Goal: Task Accomplishment & Management: Manage account settings

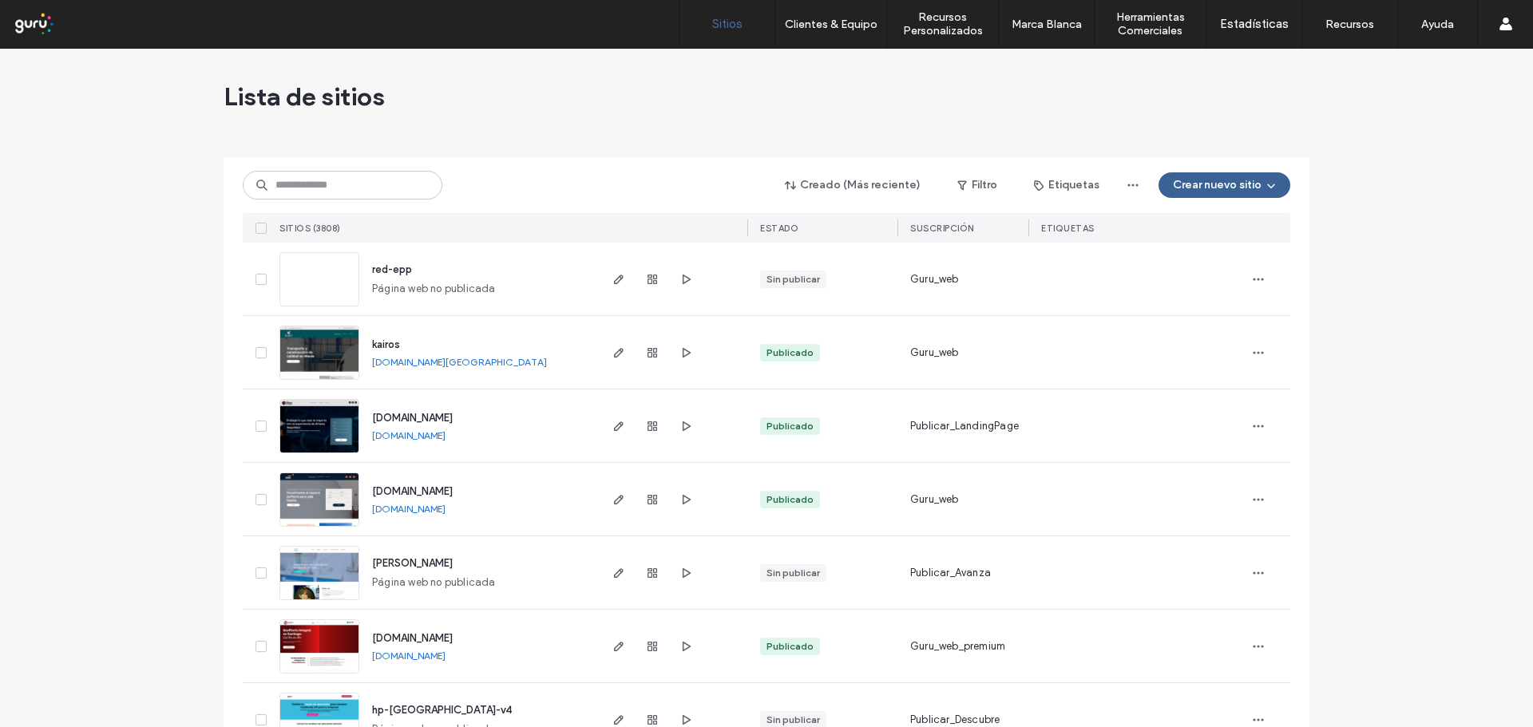
click at [1182, 186] on button "Crear nuevo sitio" at bounding box center [1224, 185] width 132 height 26
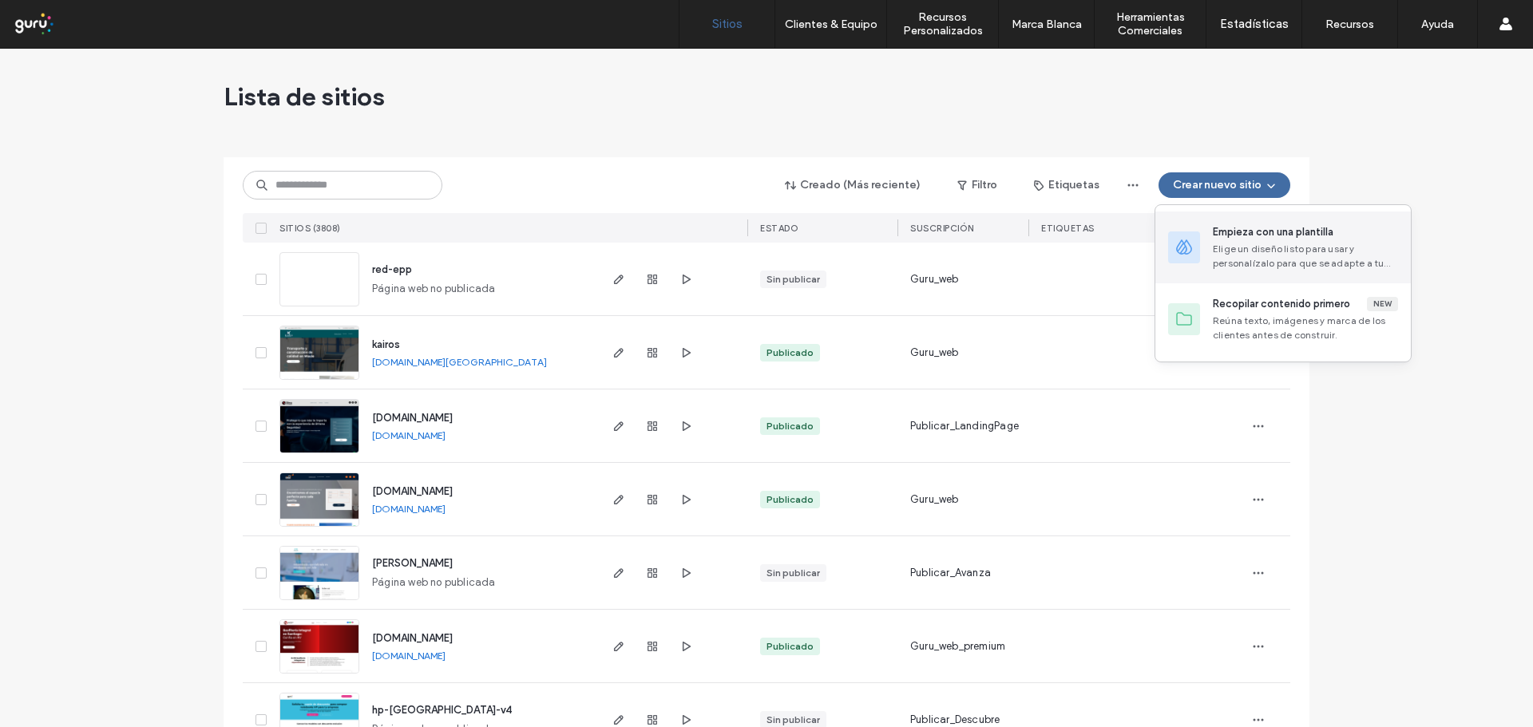
click at [1194, 236] on div at bounding box center [1184, 248] width 32 height 32
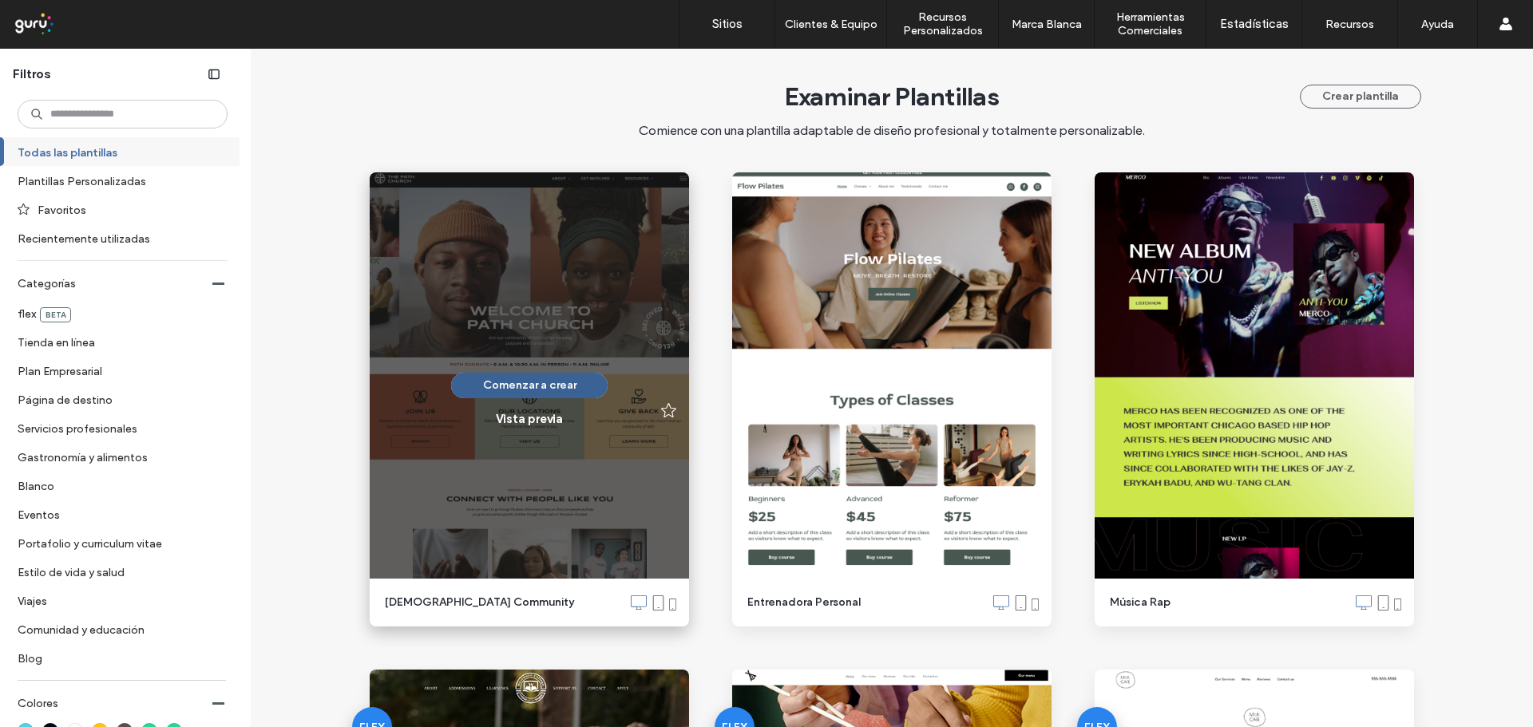
click at [540, 378] on button "Comenzar a crear" at bounding box center [529, 386] width 156 height 26
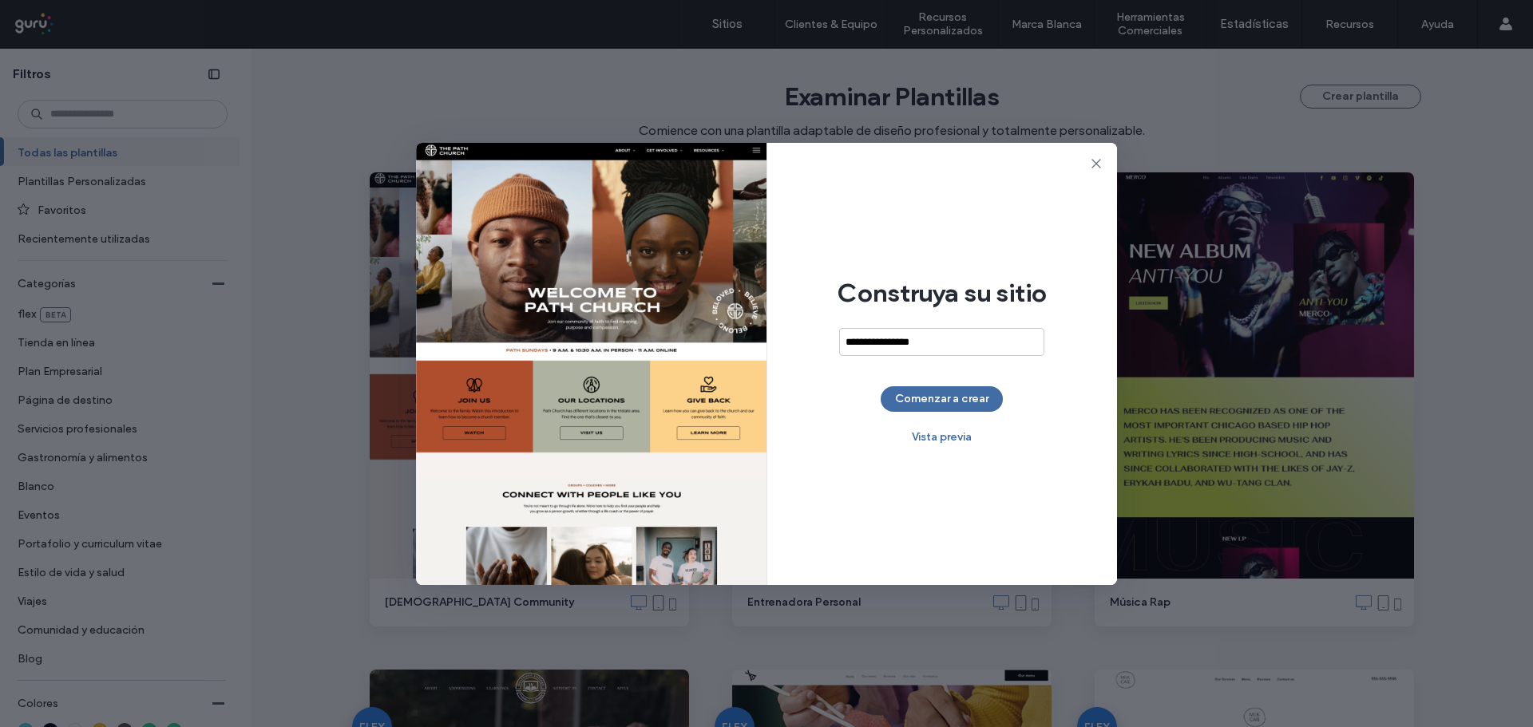
type input "**********"
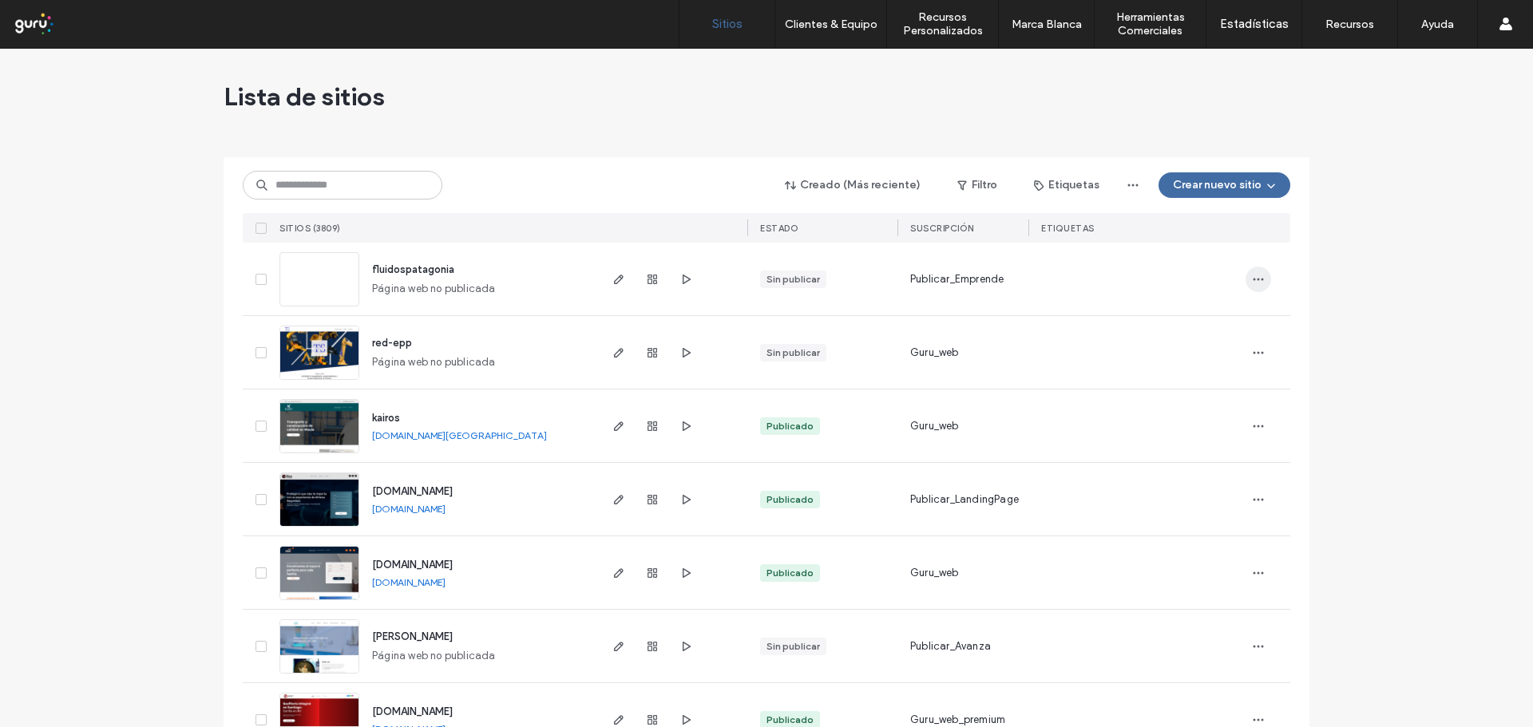
click at [1252, 277] on icon "button" at bounding box center [1258, 279] width 13 height 13
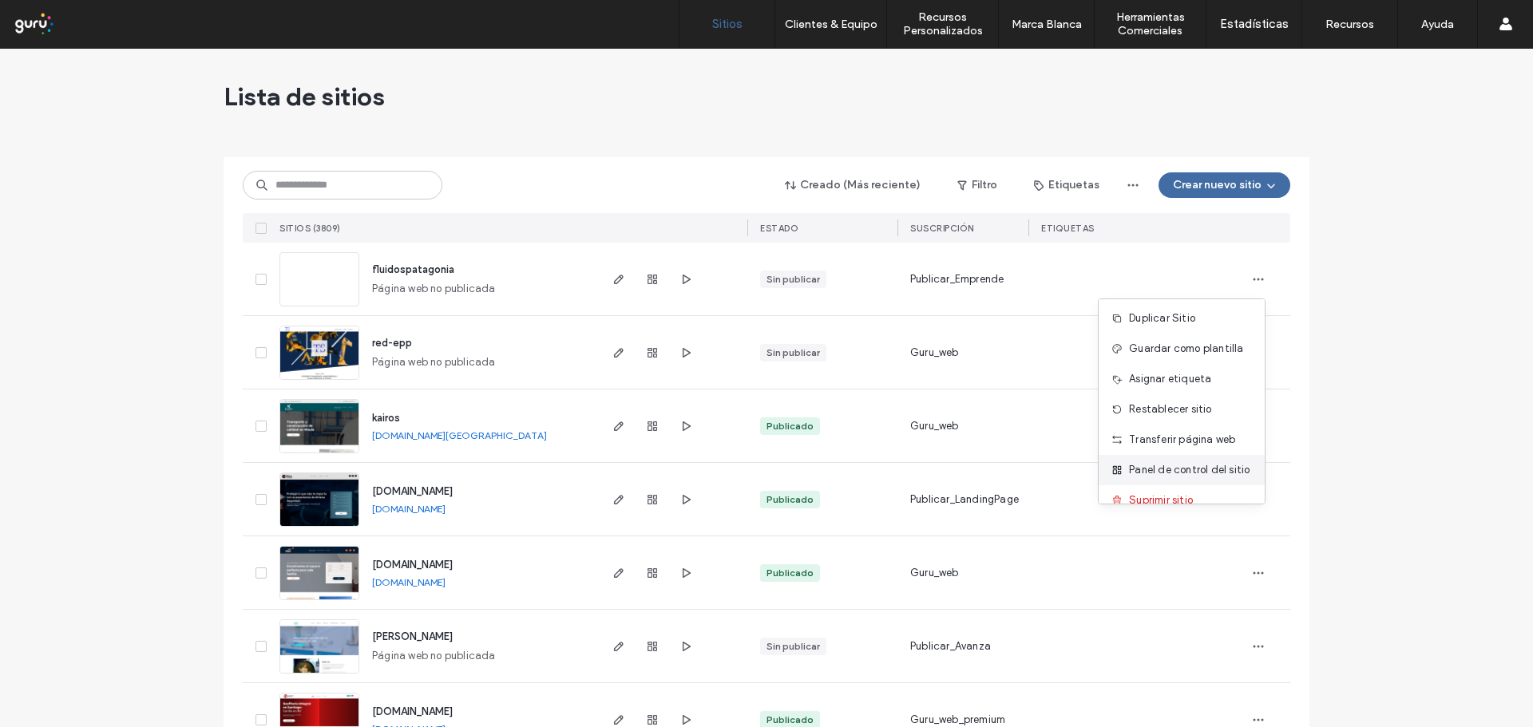
scroll to position [51, 0]
click at [1172, 481] on span "Suprimir sitio" at bounding box center [1161, 482] width 64 height 16
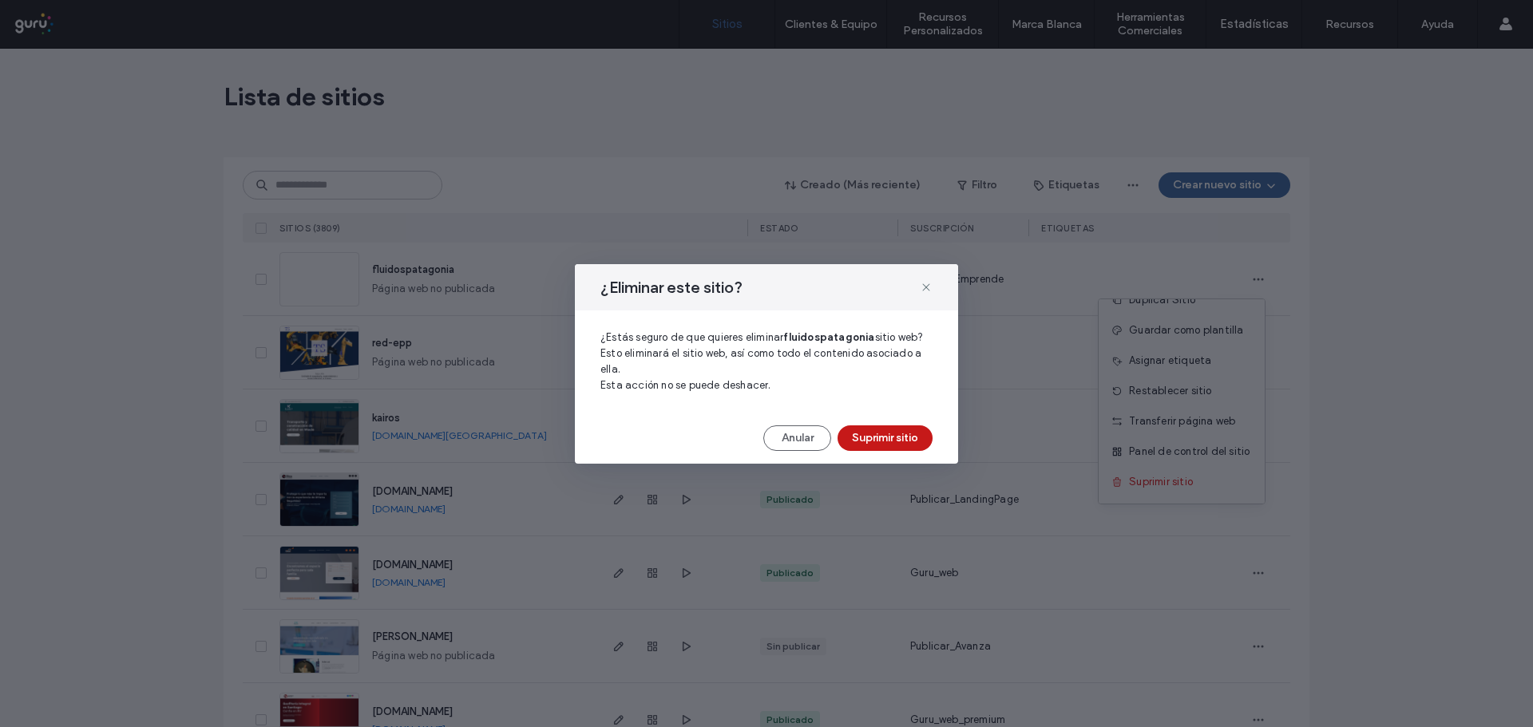
click at [872, 440] on button "Suprimir sitio" at bounding box center [884, 439] width 95 height 26
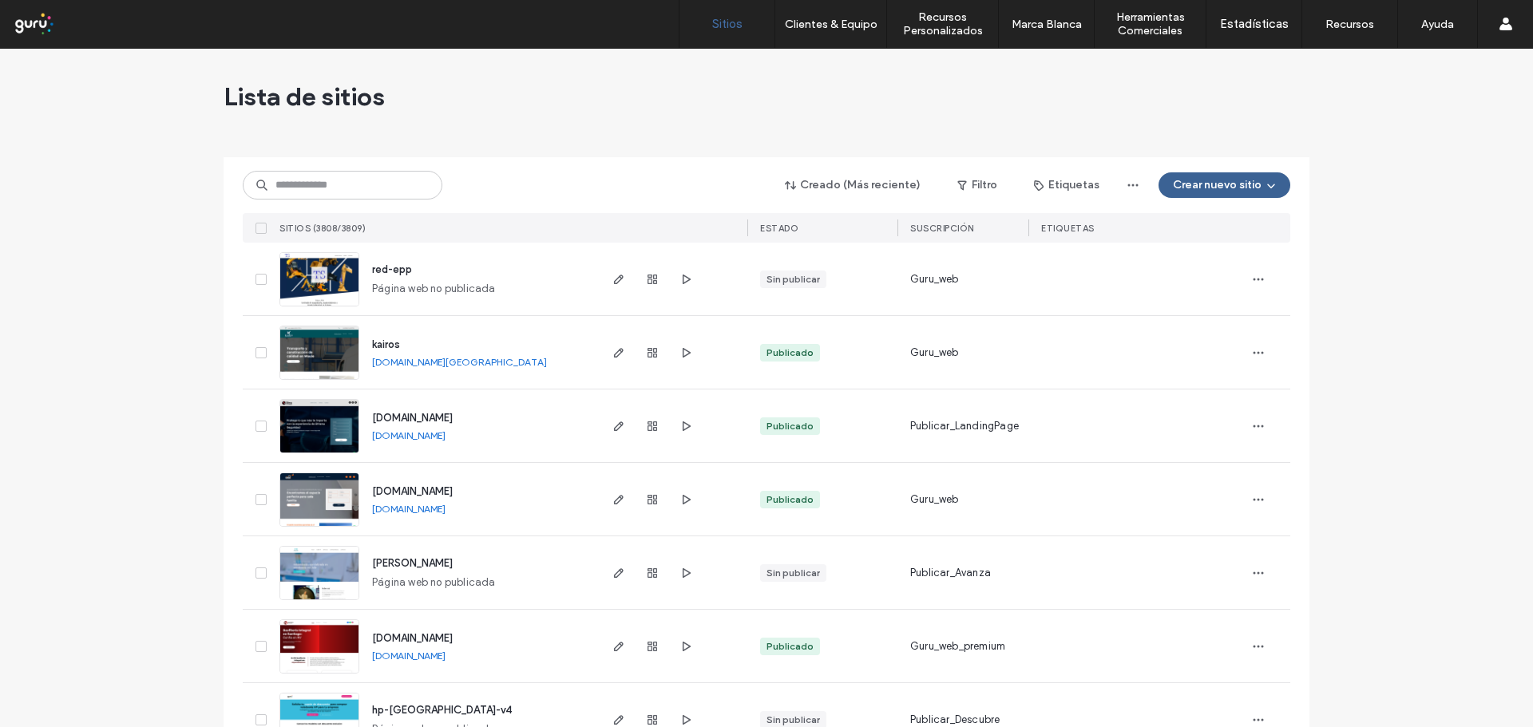
click at [1210, 184] on button "Crear nuevo sitio" at bounding box center [1224, 185] width 132 height 26
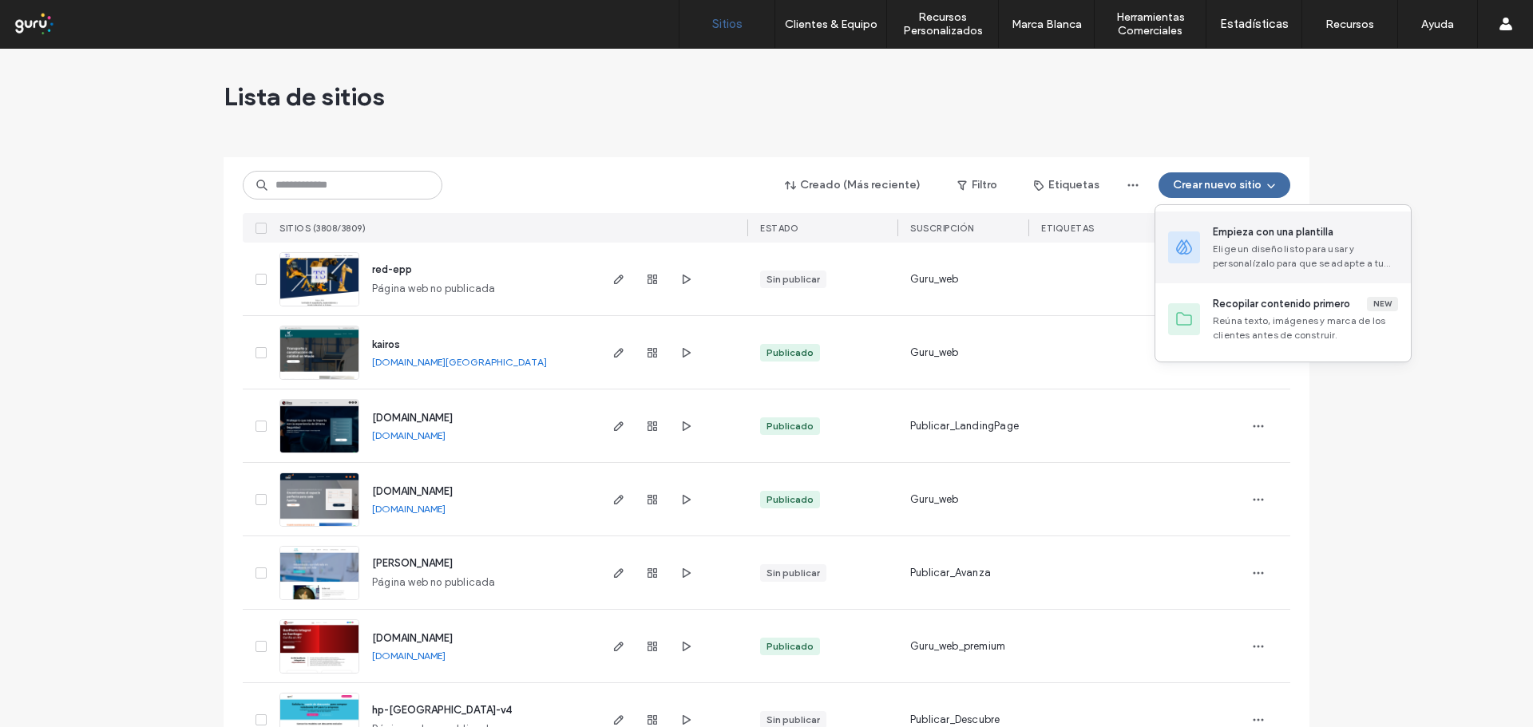
click at [1213, 232] on div "Empieza con una plantilla" at bounding box center [1273, 232] width 121 height 16
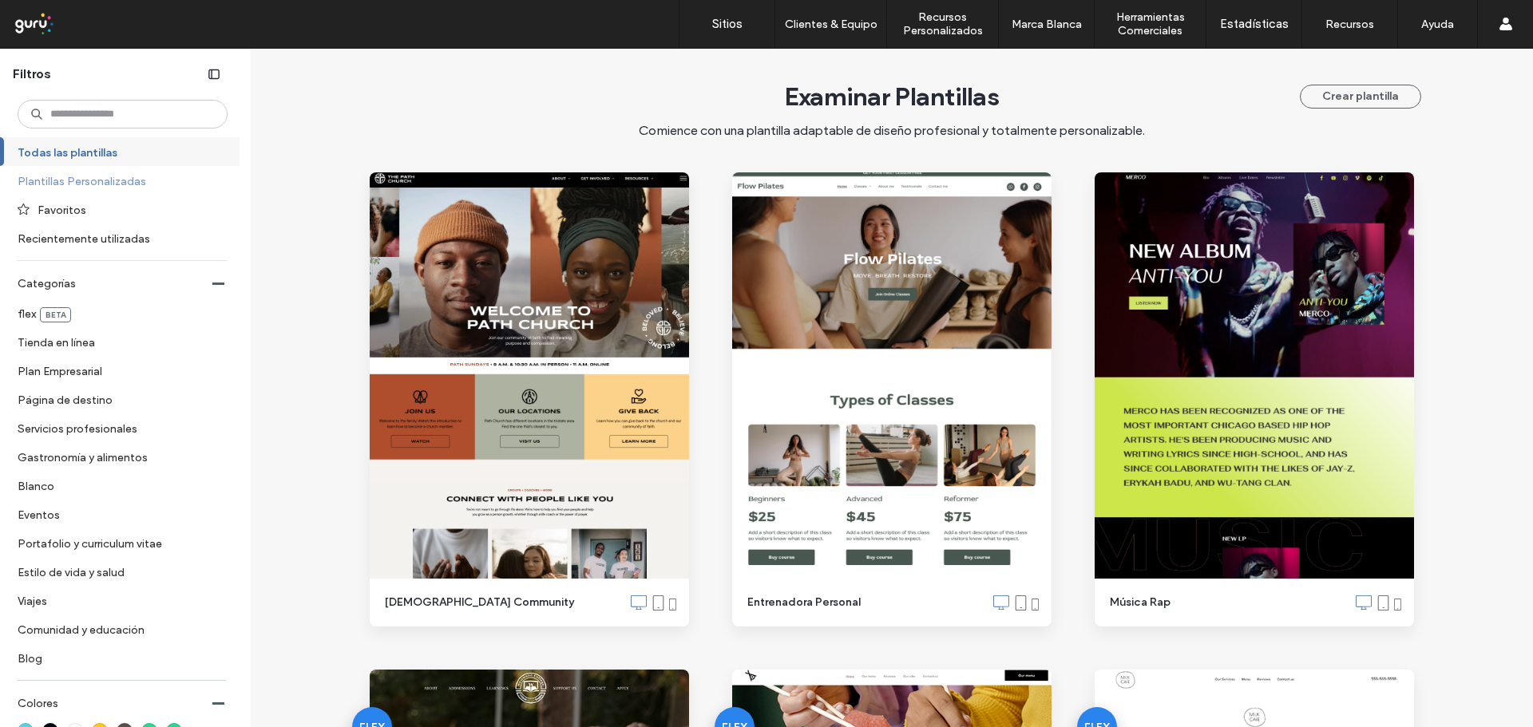
click at [126, 192] on label "Plantillas Personalizadas" at bounding box center [116, 181] width 196 height 28
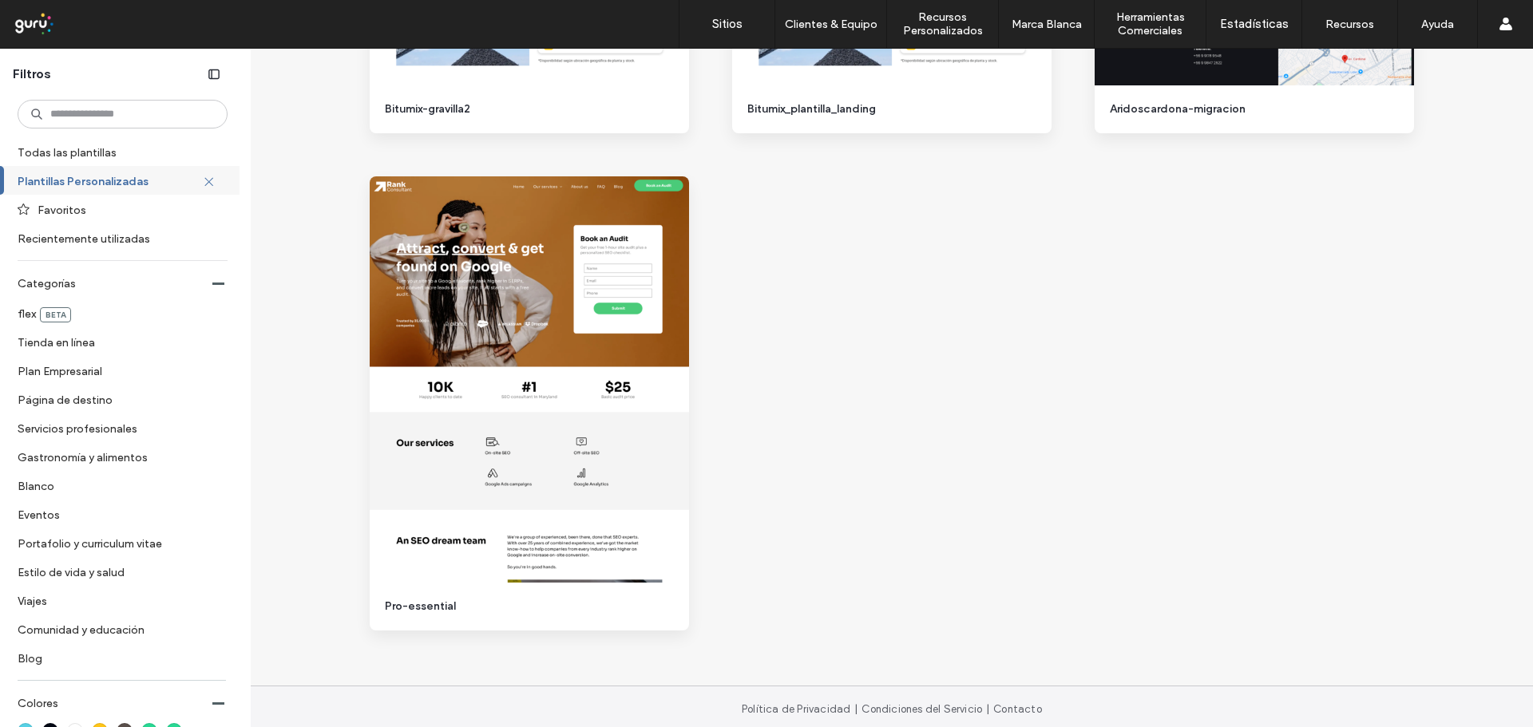
scroll to position [6467, 0]
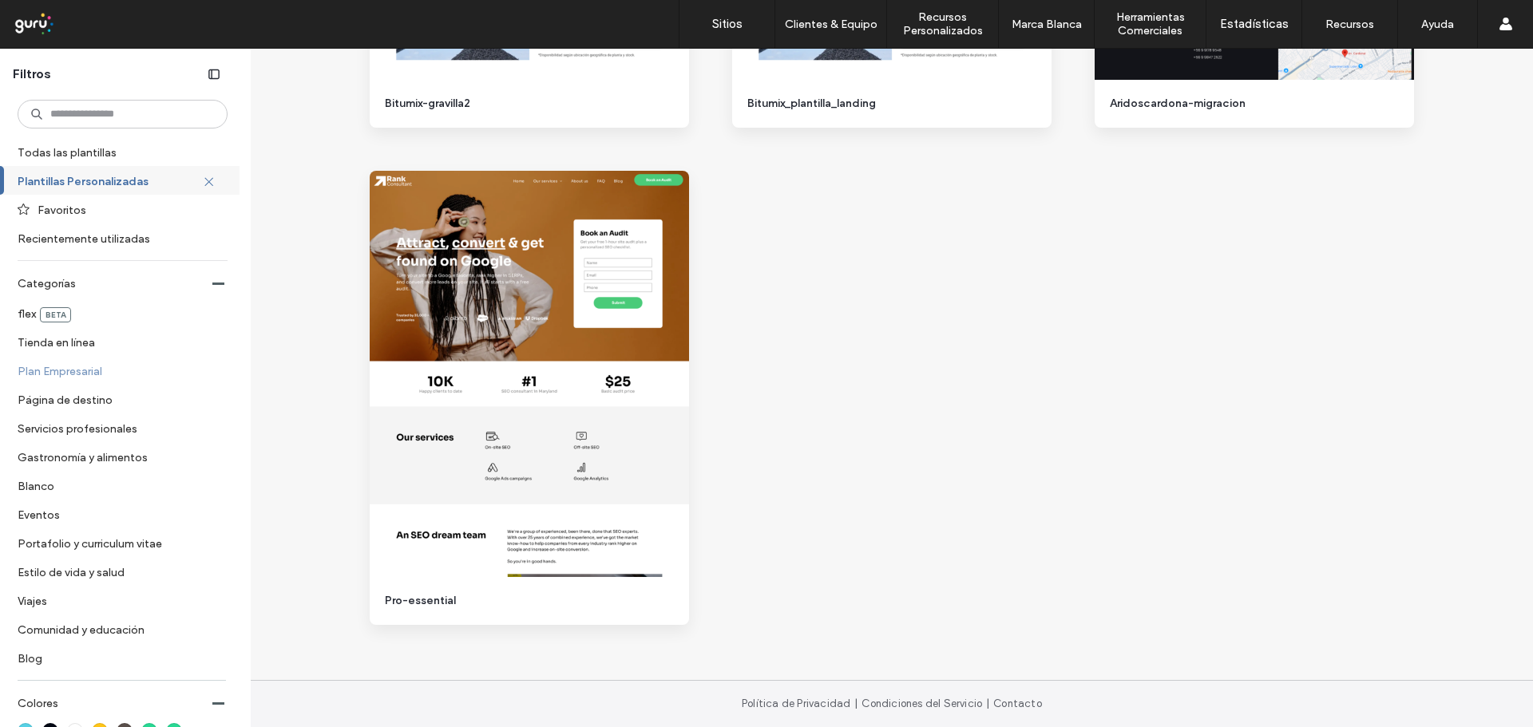
click at [85, 368] on label "Plan Empresarial" at bounding box center [116, 371] width 196 height 28
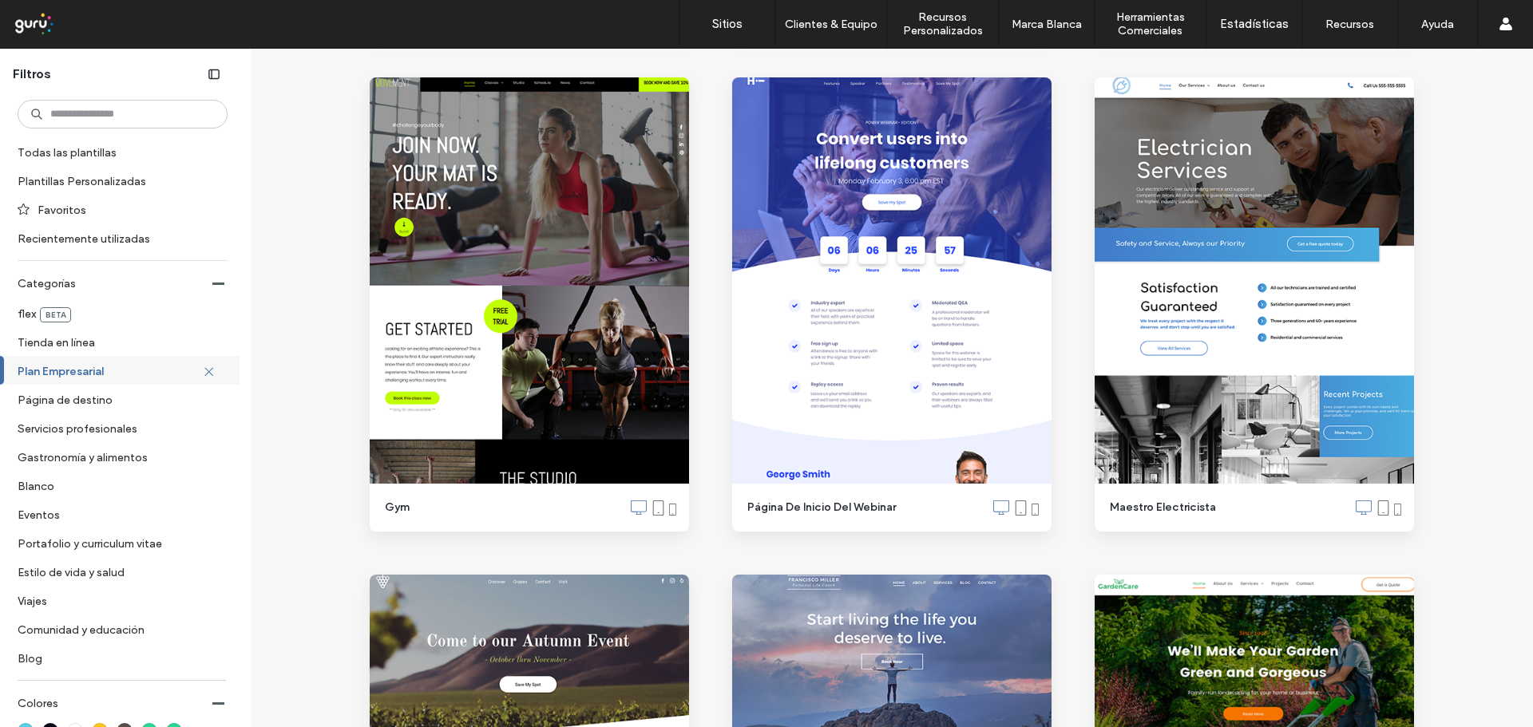
scroll to position [4473, 0]
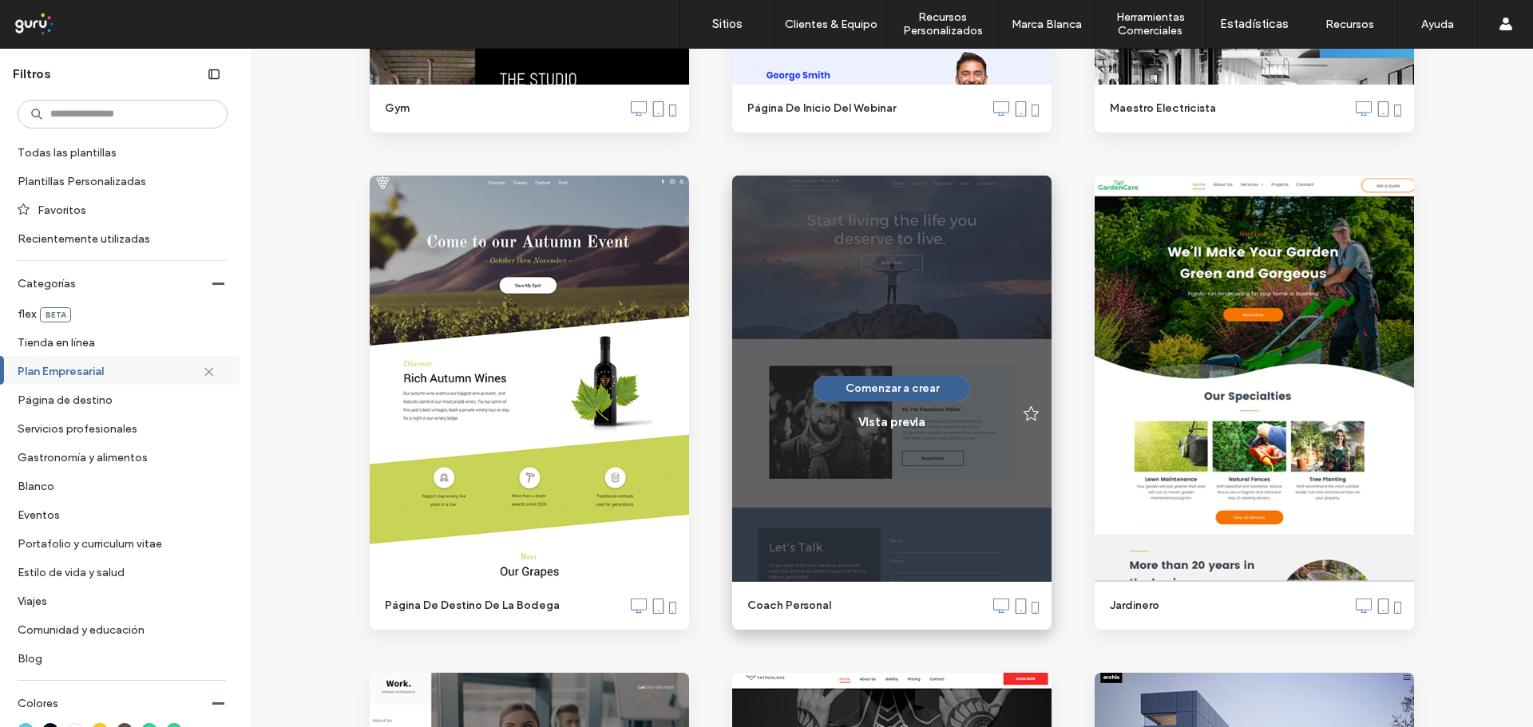
click at [824, 395] on button "Comenzar a crear" at bounding box center [891, 389] width 156 height 26
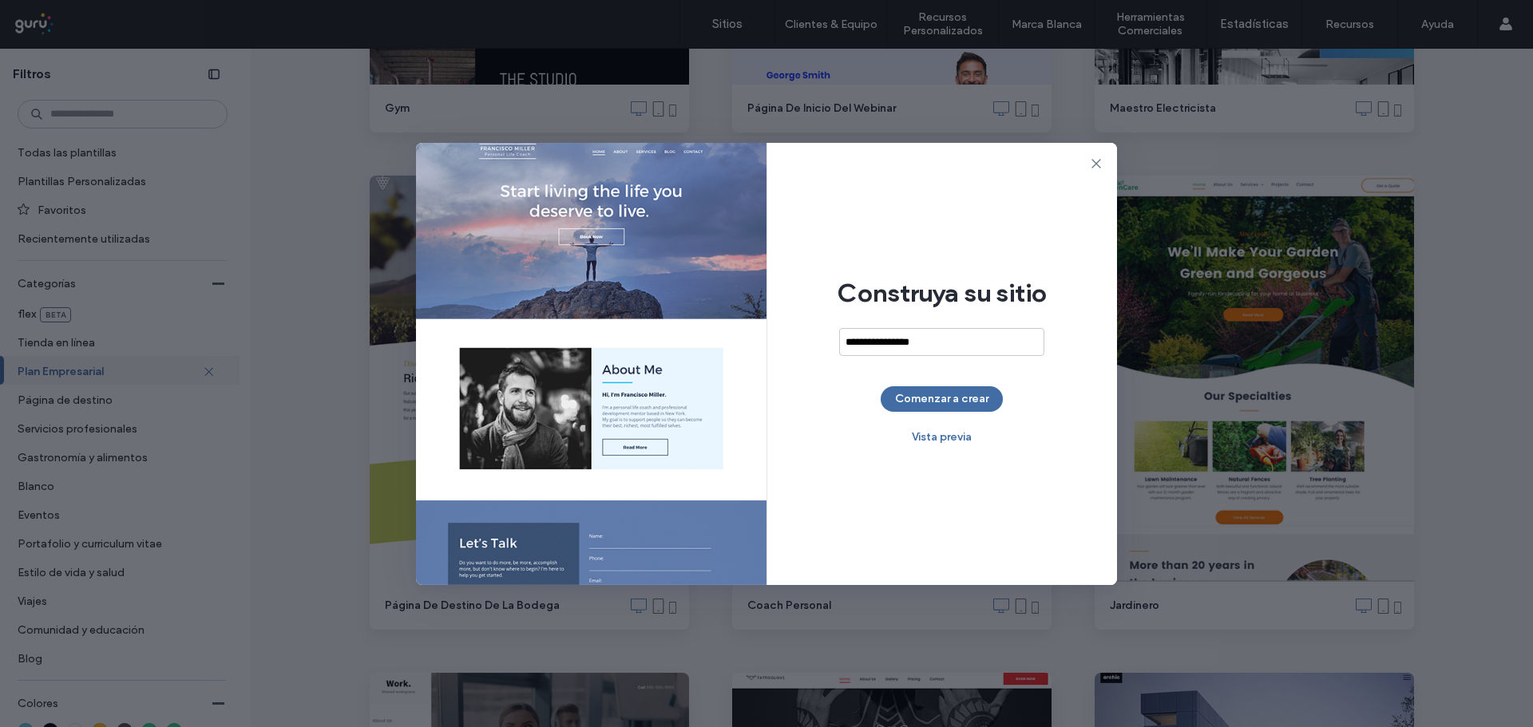
type input "**********"
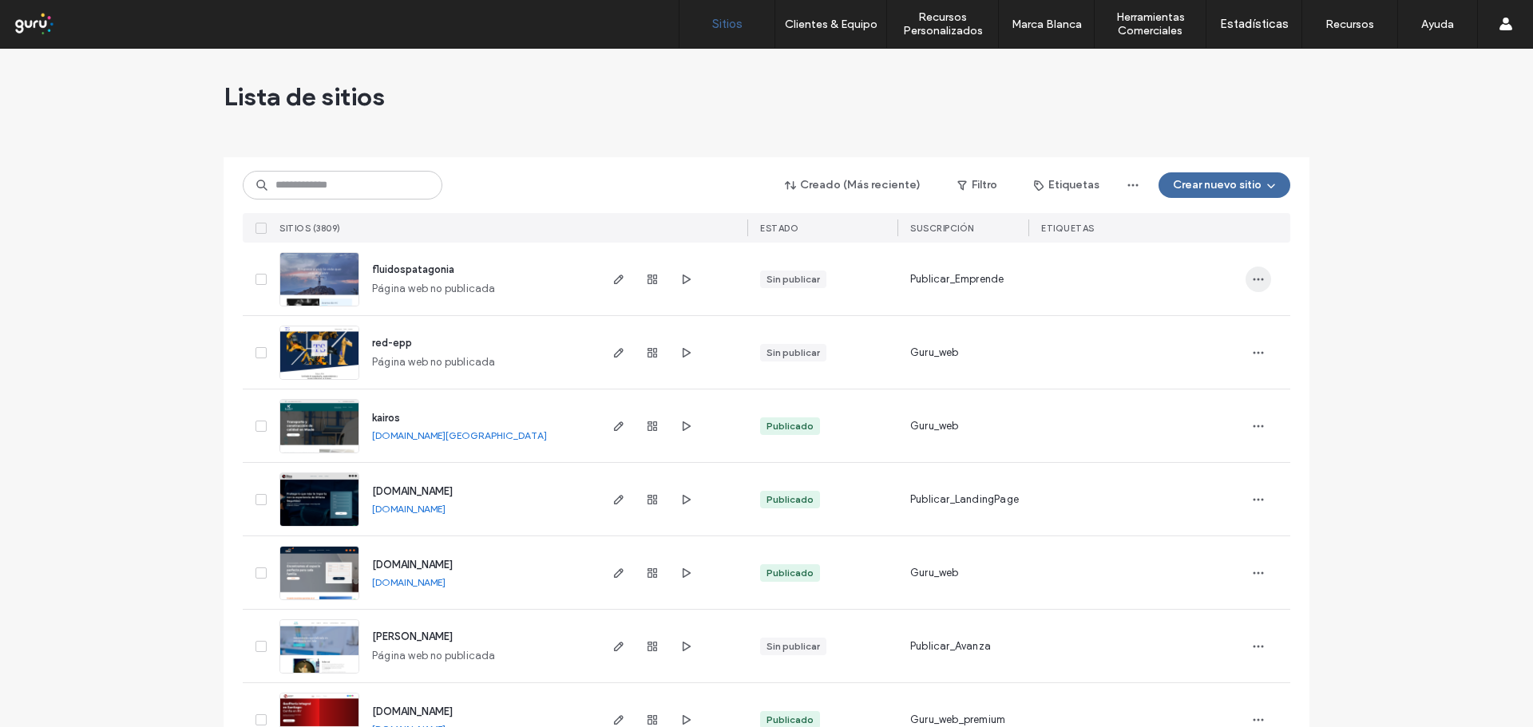
click at [1256, 285] on icon "button" at bounding box center [1258, 279] width 13 height 13
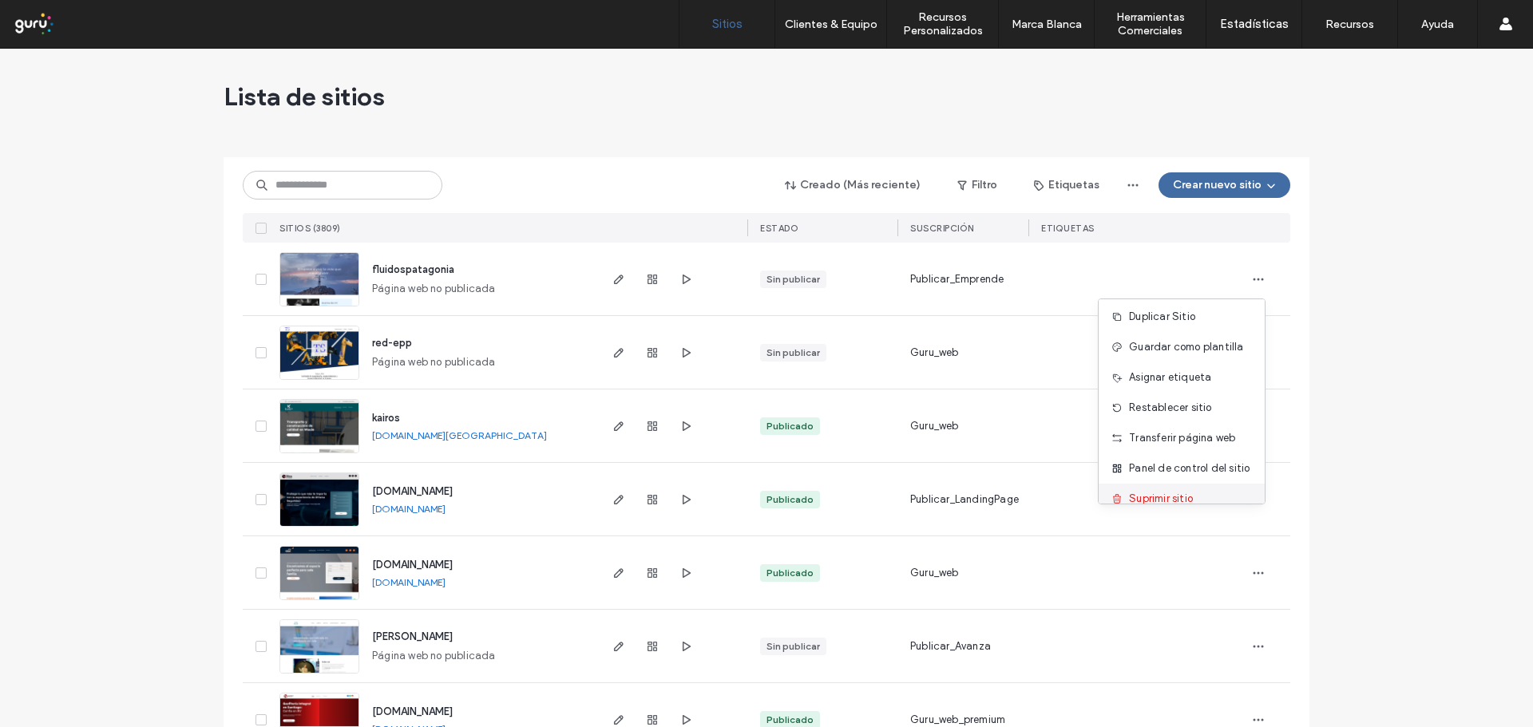
scroll to position [51, 0]
click at [1176, 485] on span "Suprimir sitio" at bounding box center [1161, 482] width 64 height 16
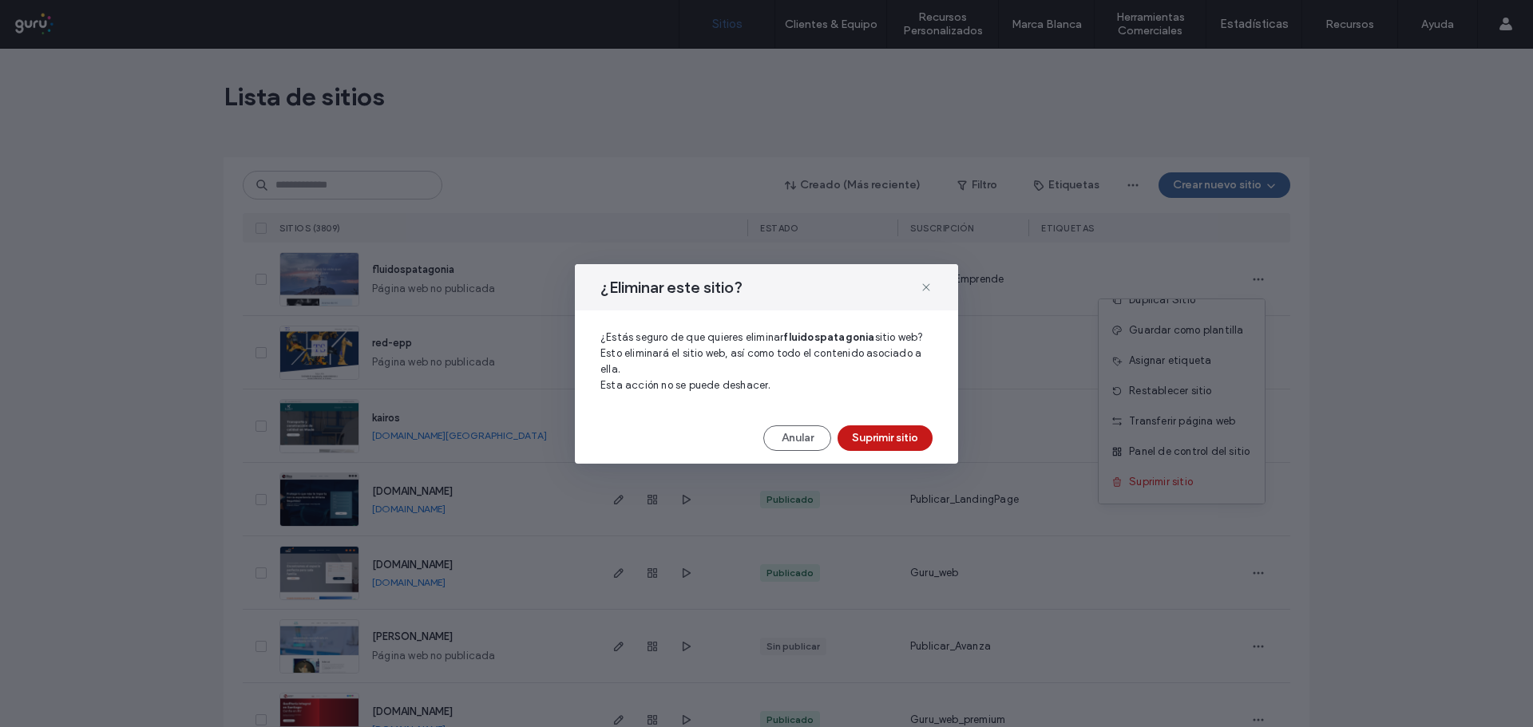
click at [869, 431] on button "Suprimir sitio" at bounding box center [884, 439] width 95 height 26
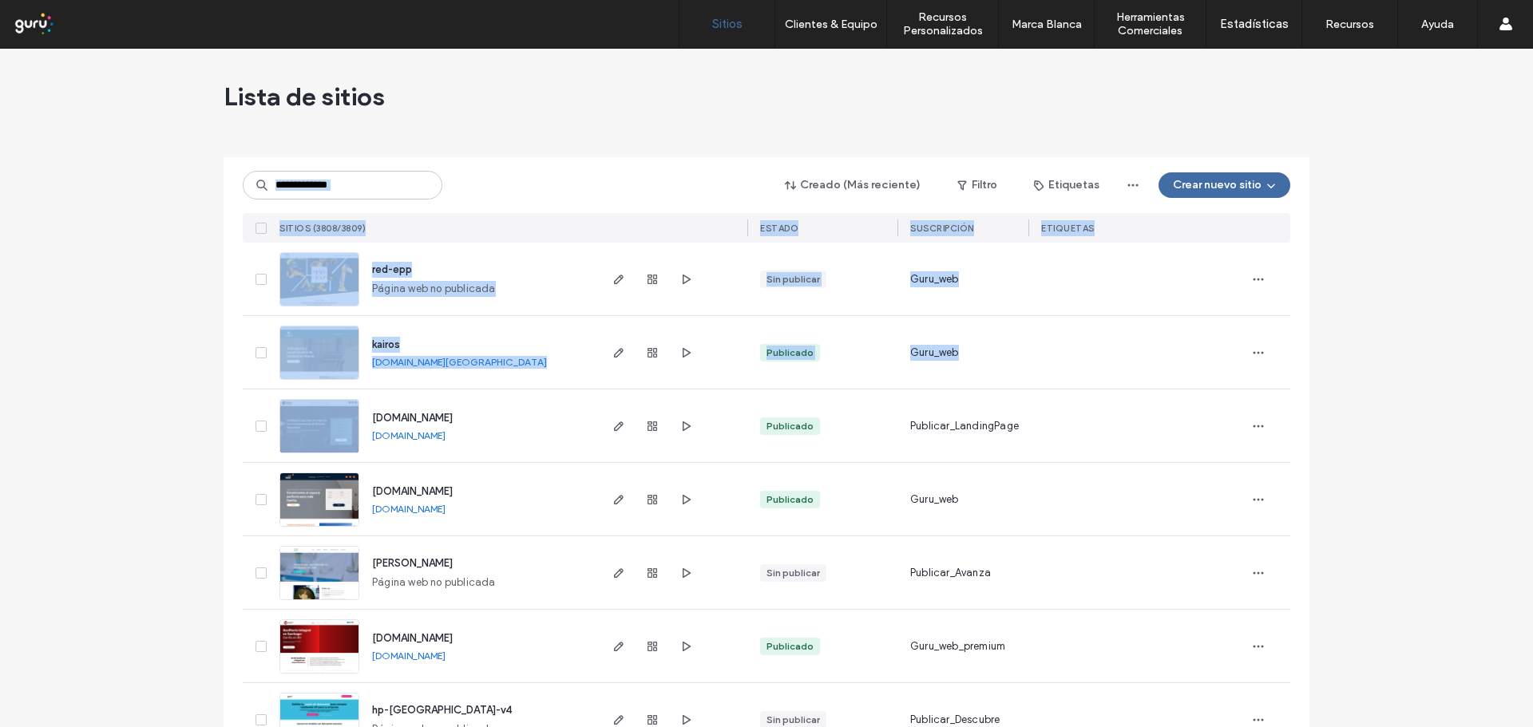
drag, startPoint x: 188, startPoint y: 144, endPoint x: 261, endPoint y: 453, distance: 317.6
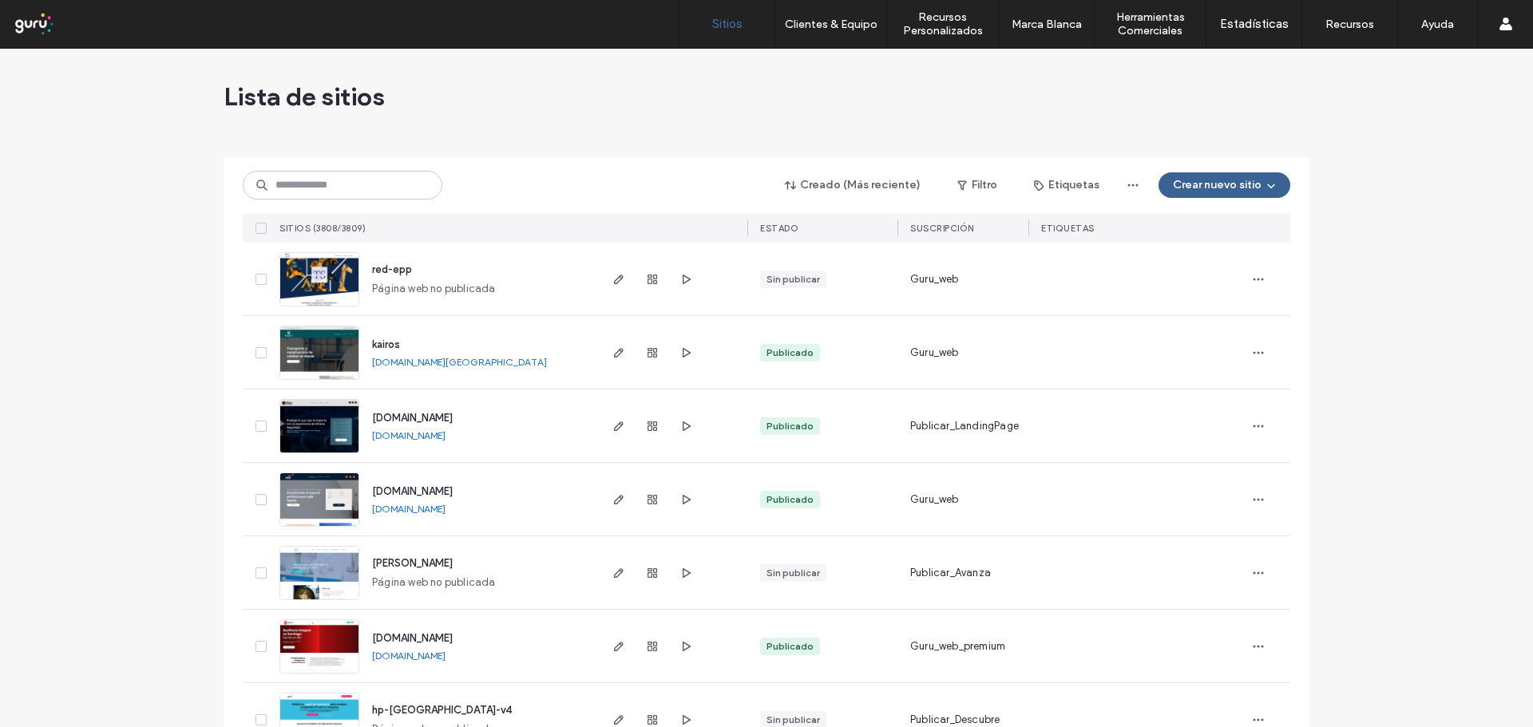
click at [1271, 175] on span "button" at bounding box center [1269, 185] width 16 height 24
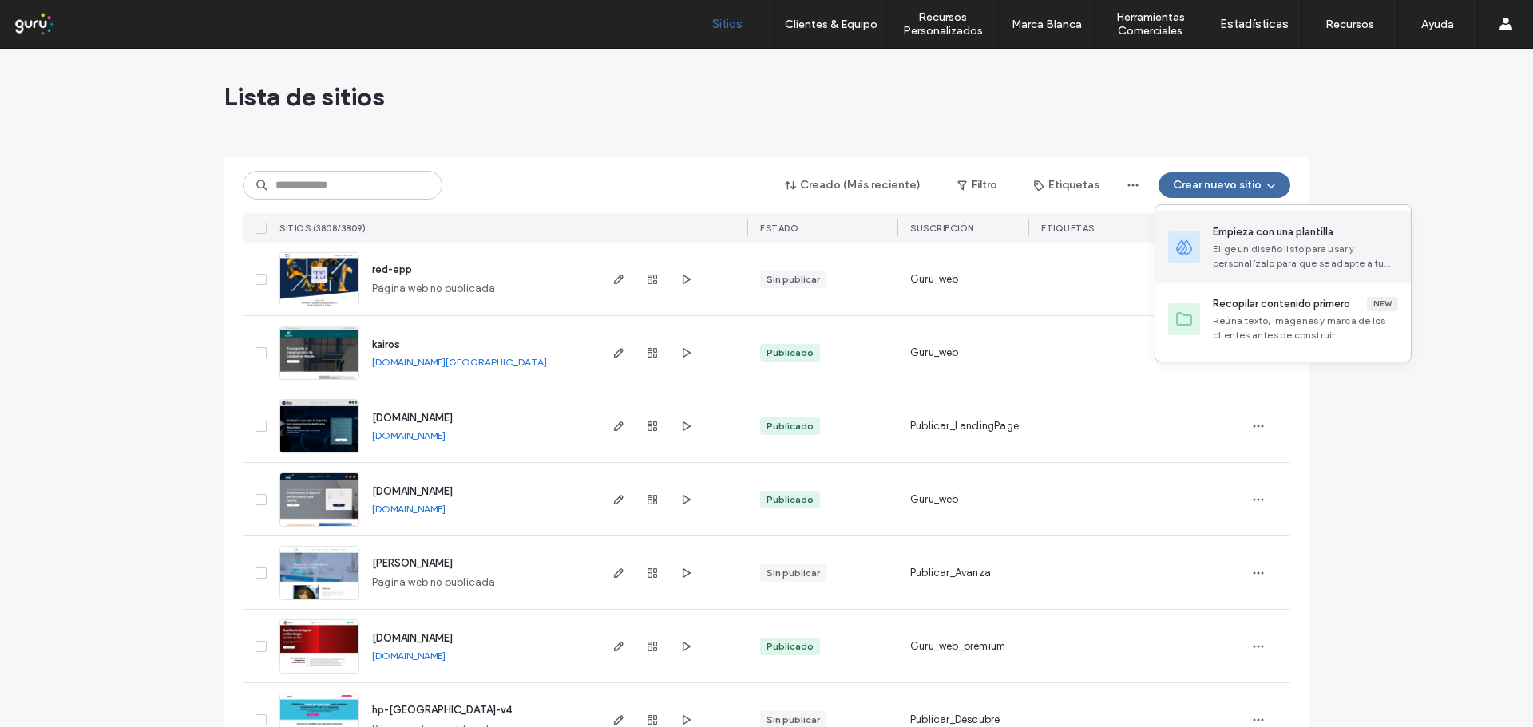
click at [1245, 240] on div "Empieza con una plantilla Elige un diseño listo para usar y personalízalo para …" at bounding box center [1305, 247] width 185 height 46
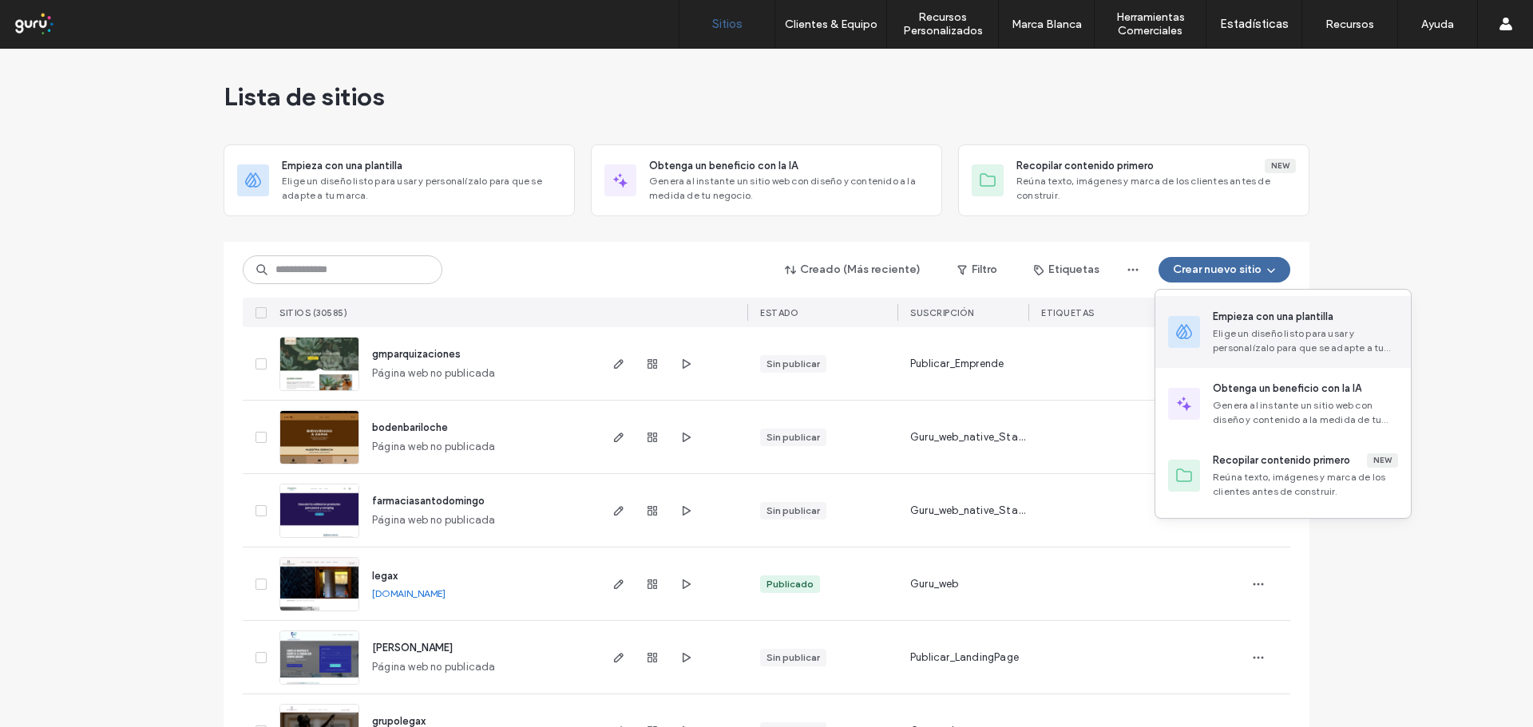
click at [1182, 346] on span at bounding box center [1183, 332] width 19 height 32
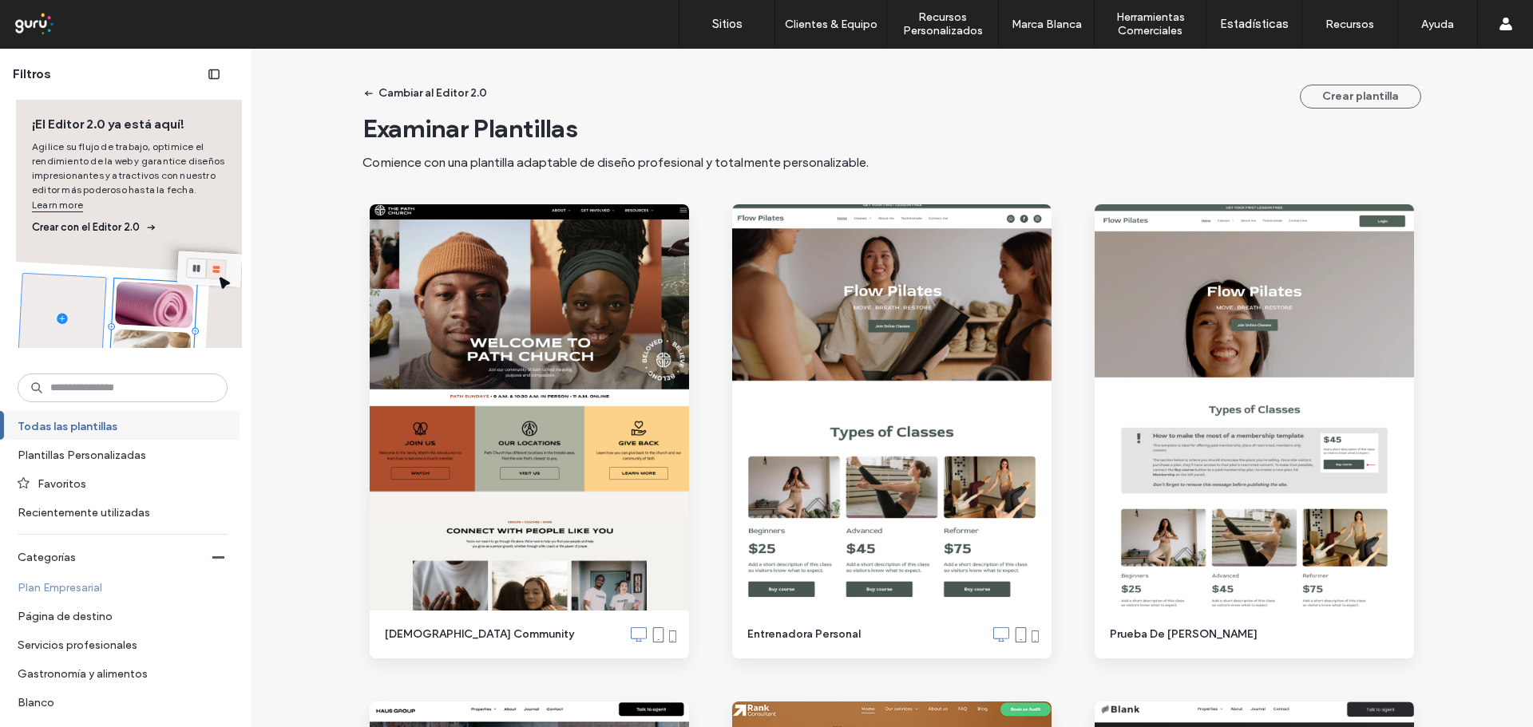
click at [57, 592] on label "Plan Empresarial" at bounding box center [116, 587] width 196 height 28
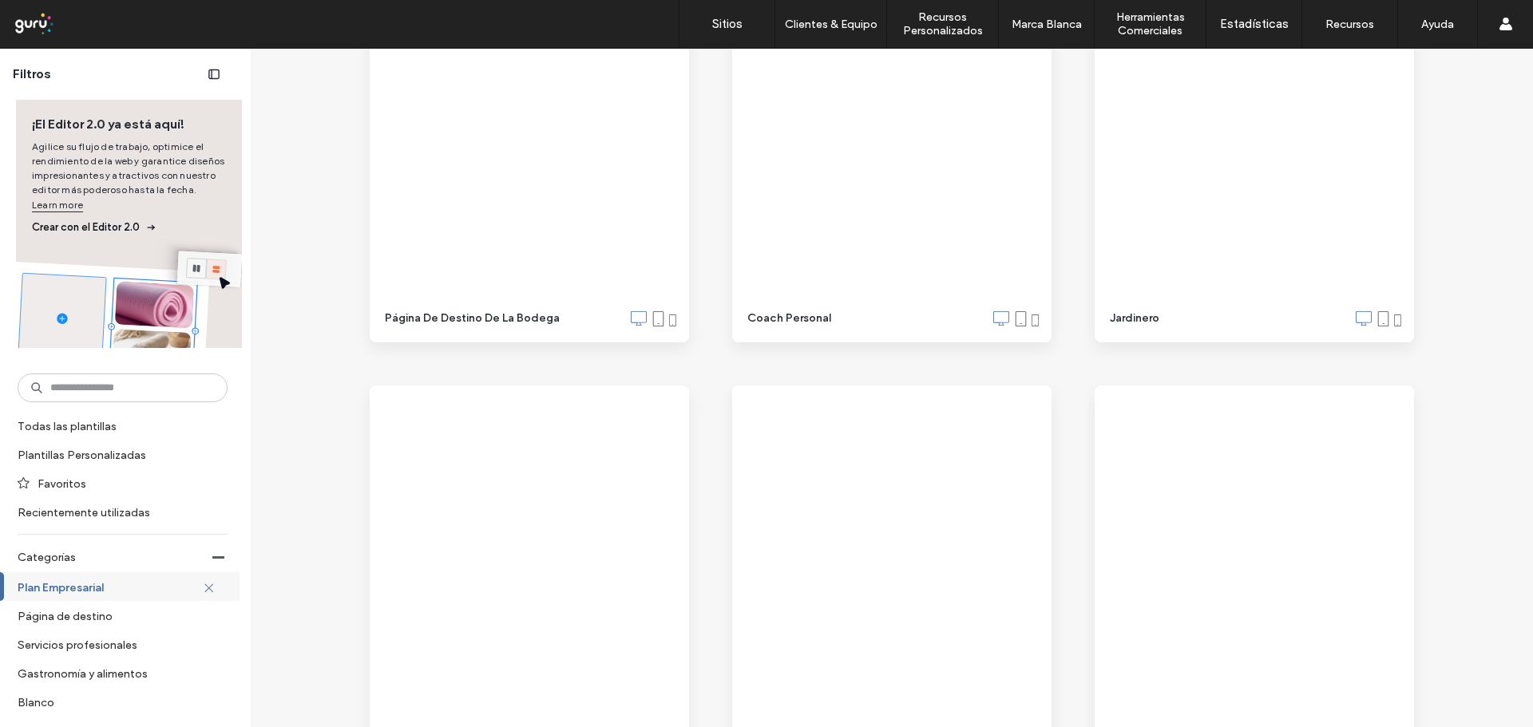
scroll to position [3113, 0]
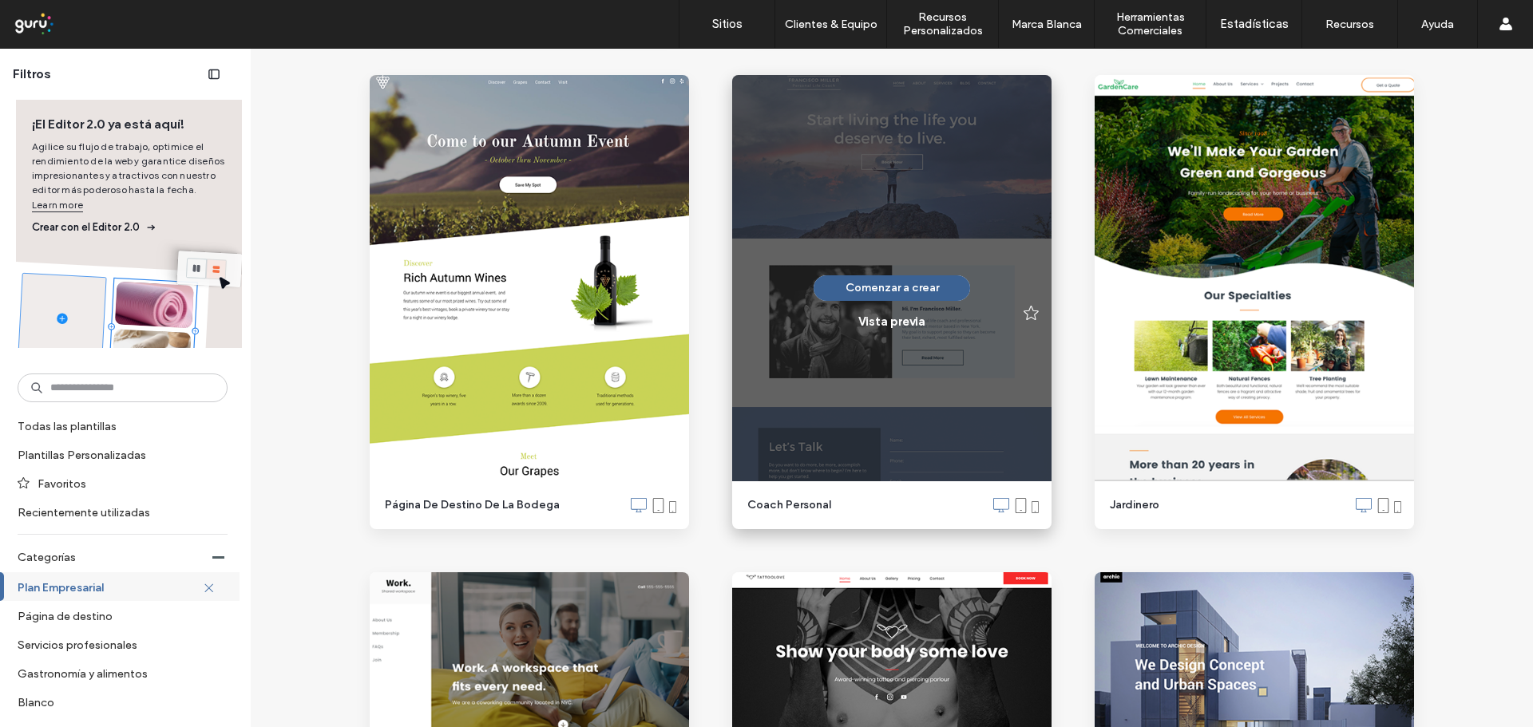
click at [930, 284] on button "Comenzar a crear" at bounding box center [891, 288] width 156 height 26
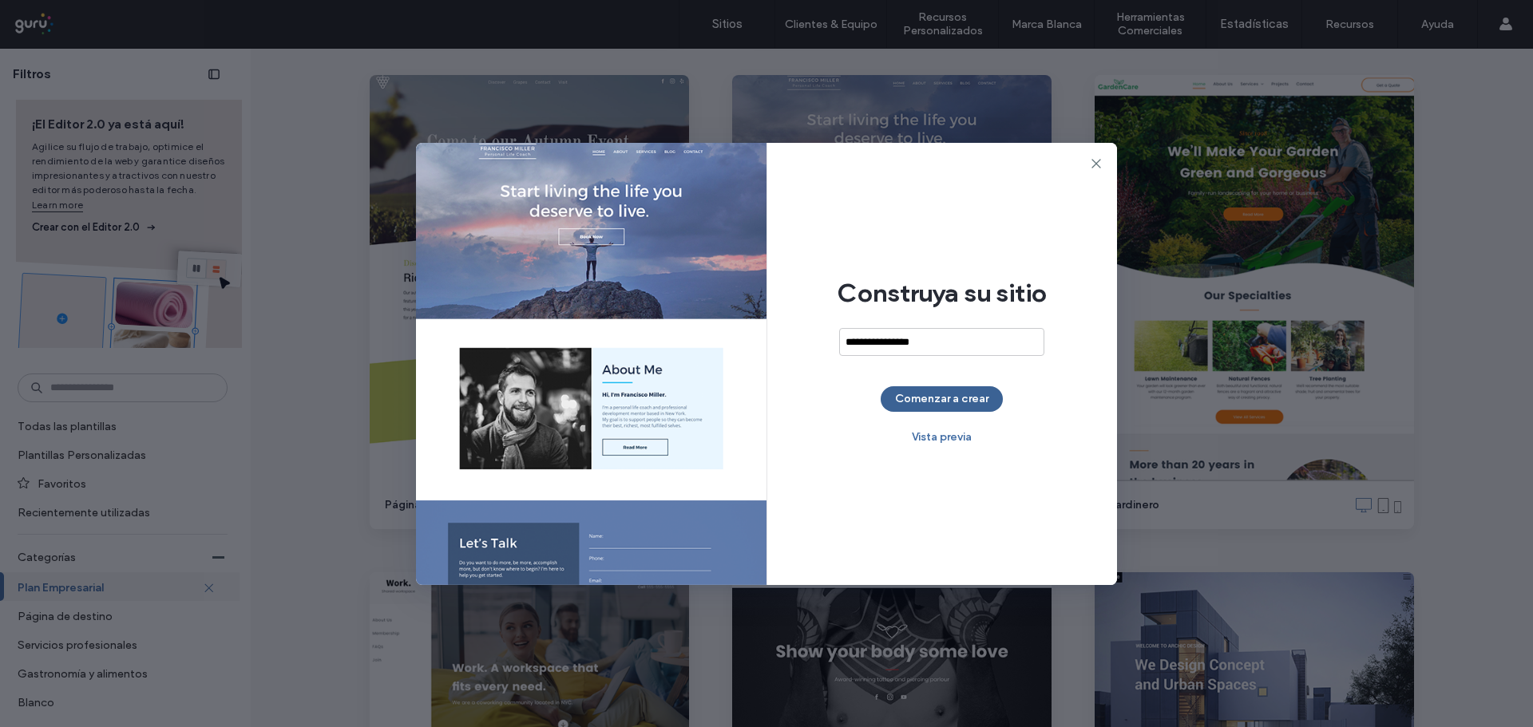
type input "**********"
click at [931, 389] on button "Comenzar a crear" at bounding box center [942, 399] width 122 height 26
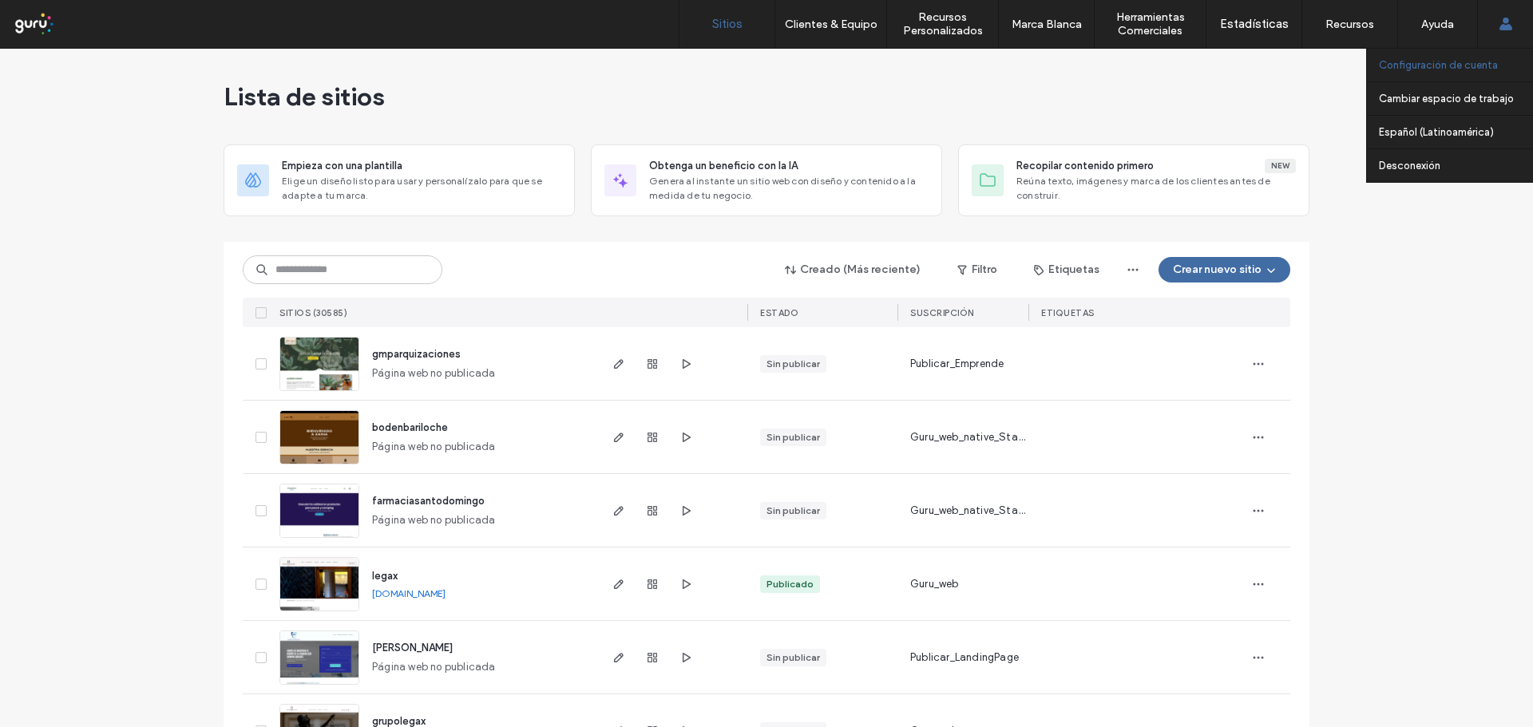
click at [1474, 67] on label "Configuración de cuenta" at bounding box center [1438, 65] width 119 height 12
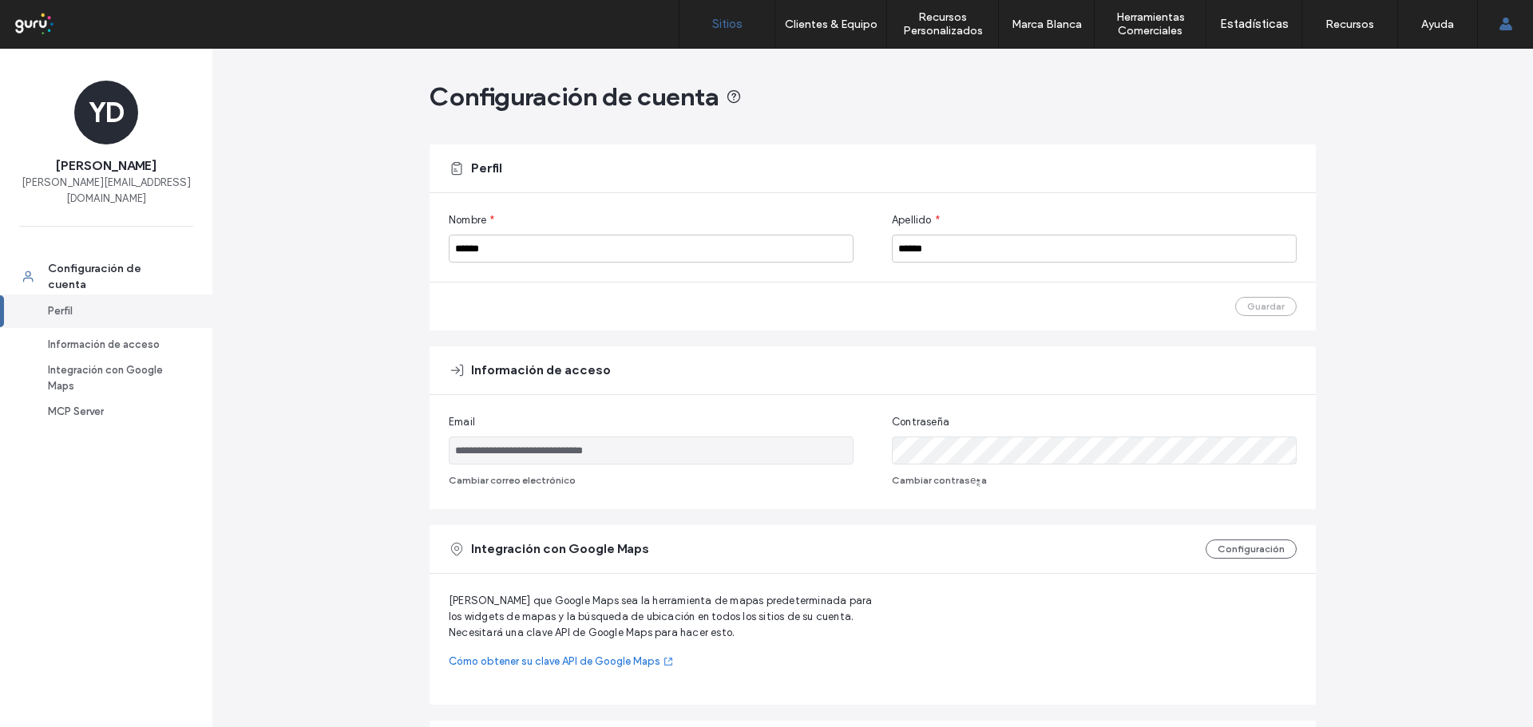
click at [725, 30] on label "Sitios" at bounding box center [727, 24] width 30 height 14
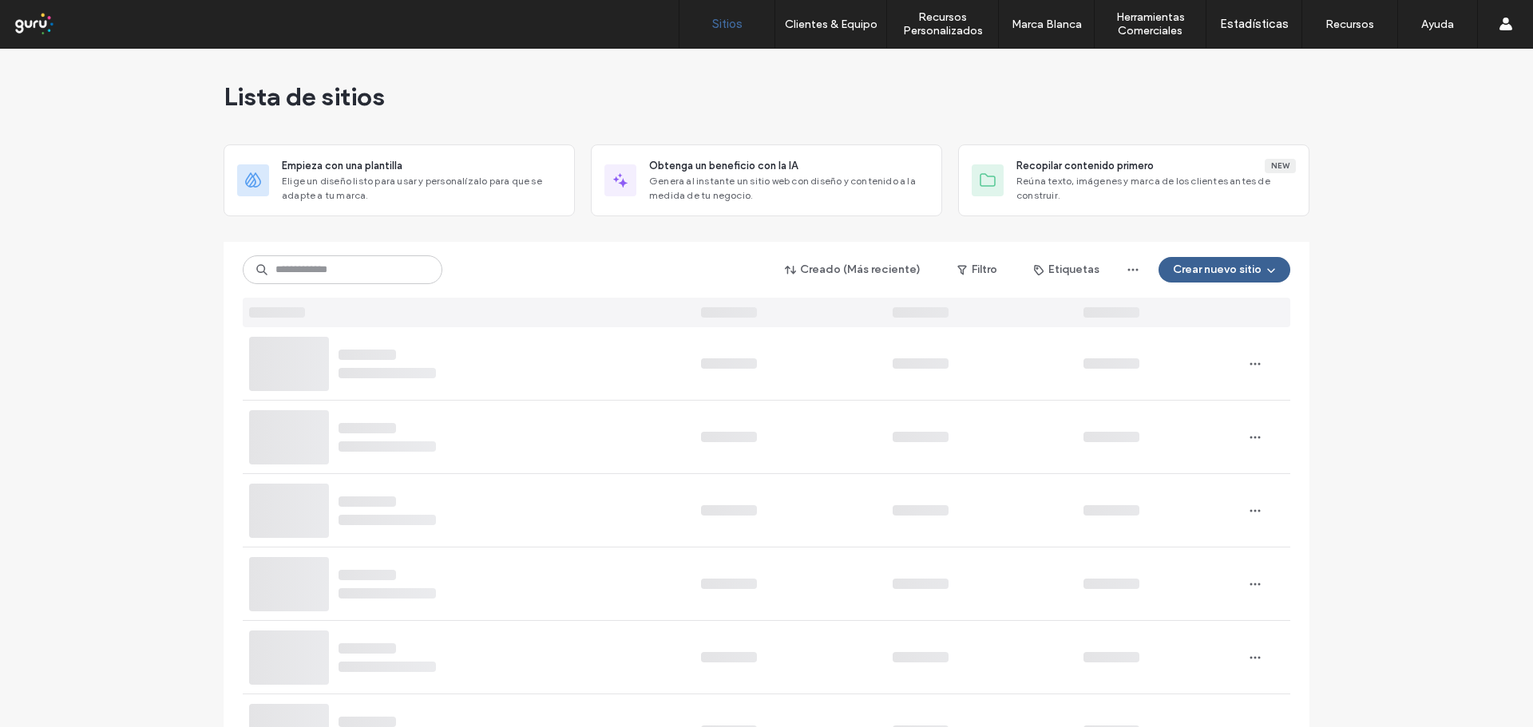
click at [1179, 271] on button "Crear nuevo sitio" at bounding box center [1224, 270] width 132 height 26
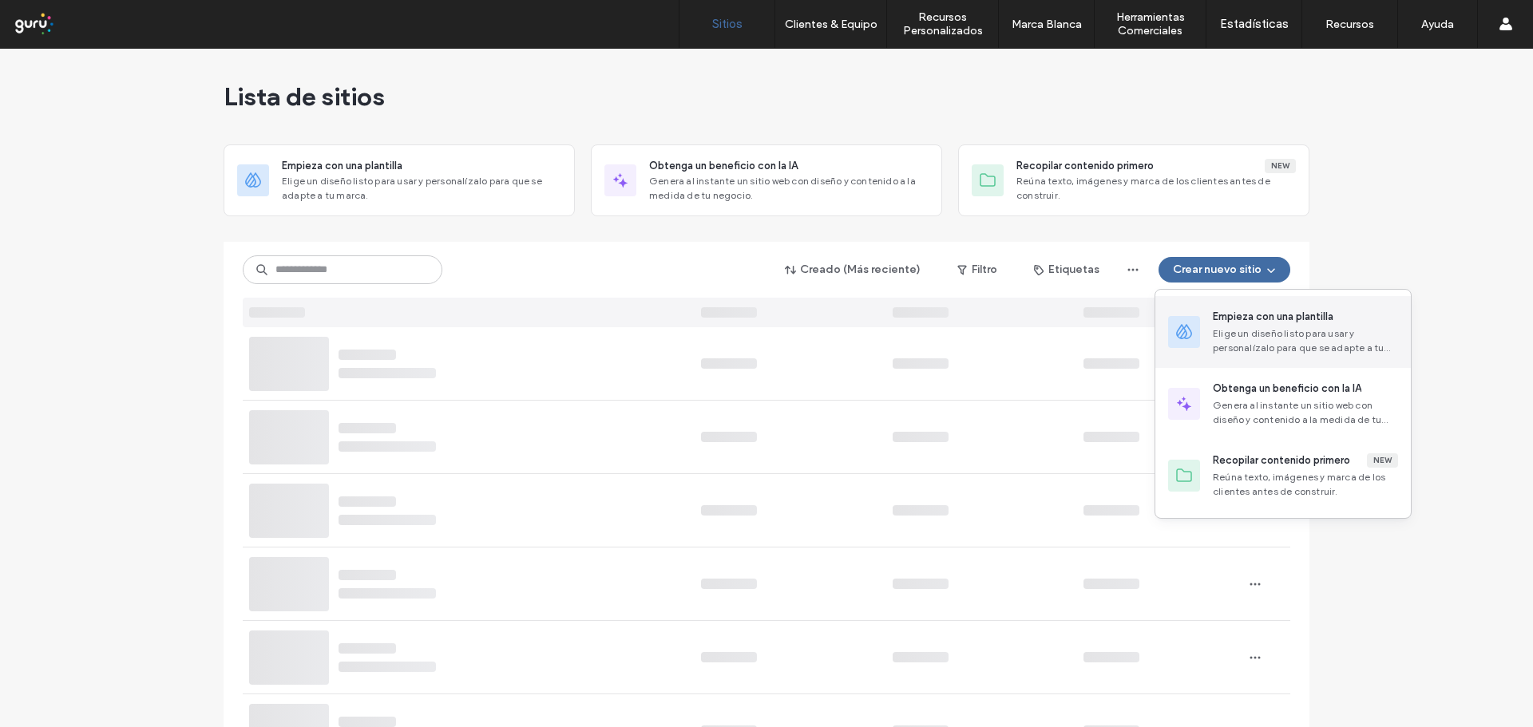
click at [1205, 327] on div "Empieza con una plantilla Elige un diseño listo para usar y personalízalo para …" at bounding box center [1282, 332] width 255 height 72
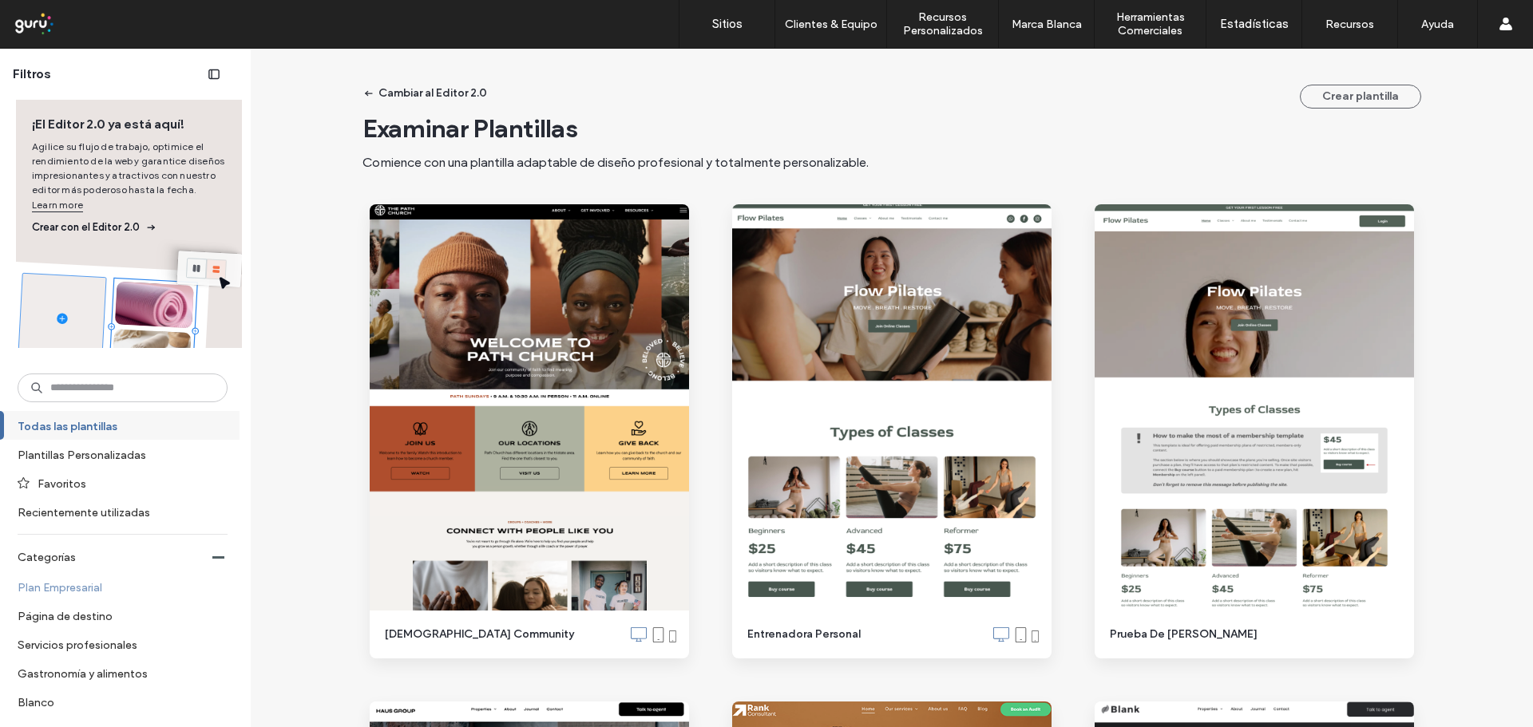
click at [71, 587] on label "Plan Empresarial" at bounding box center [116, 587] width 196 height 28
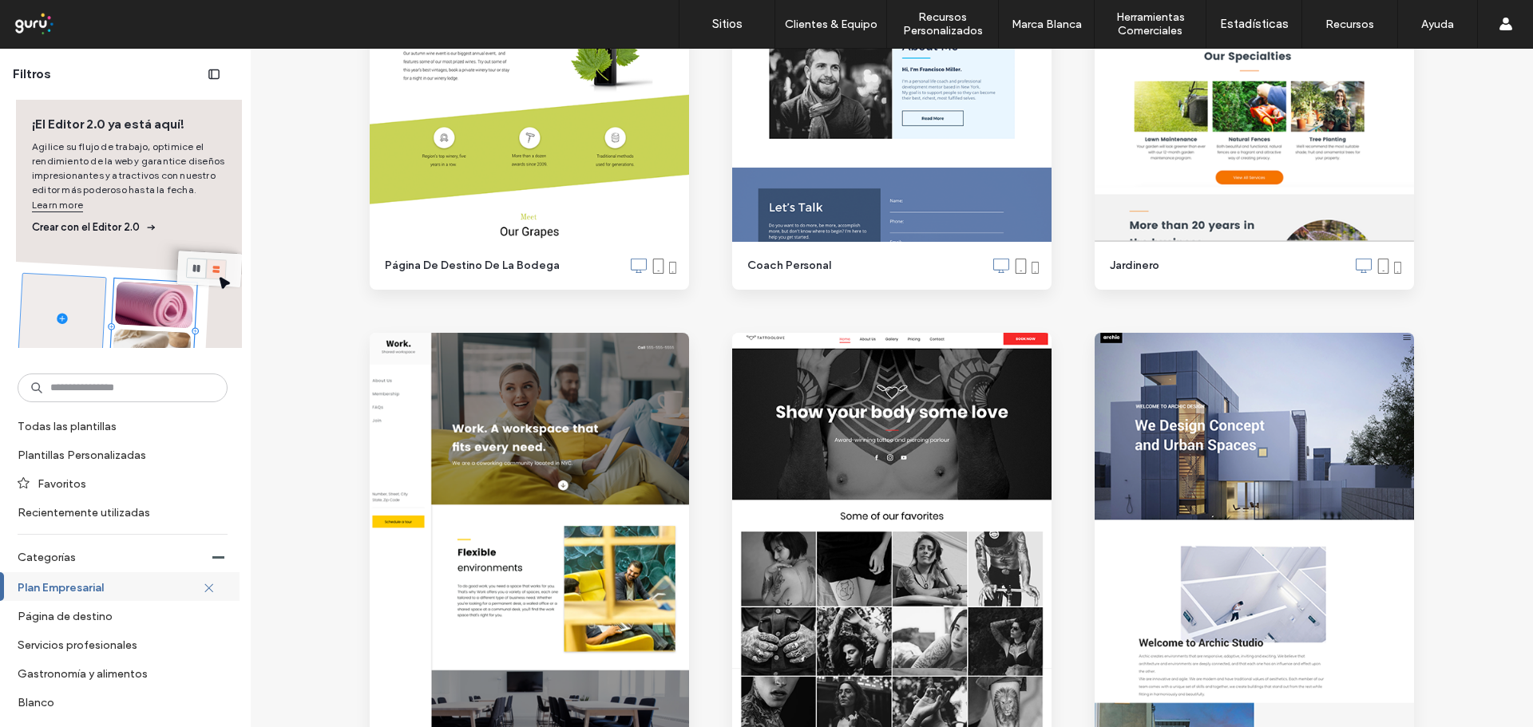
scroll to position [3034, 0]
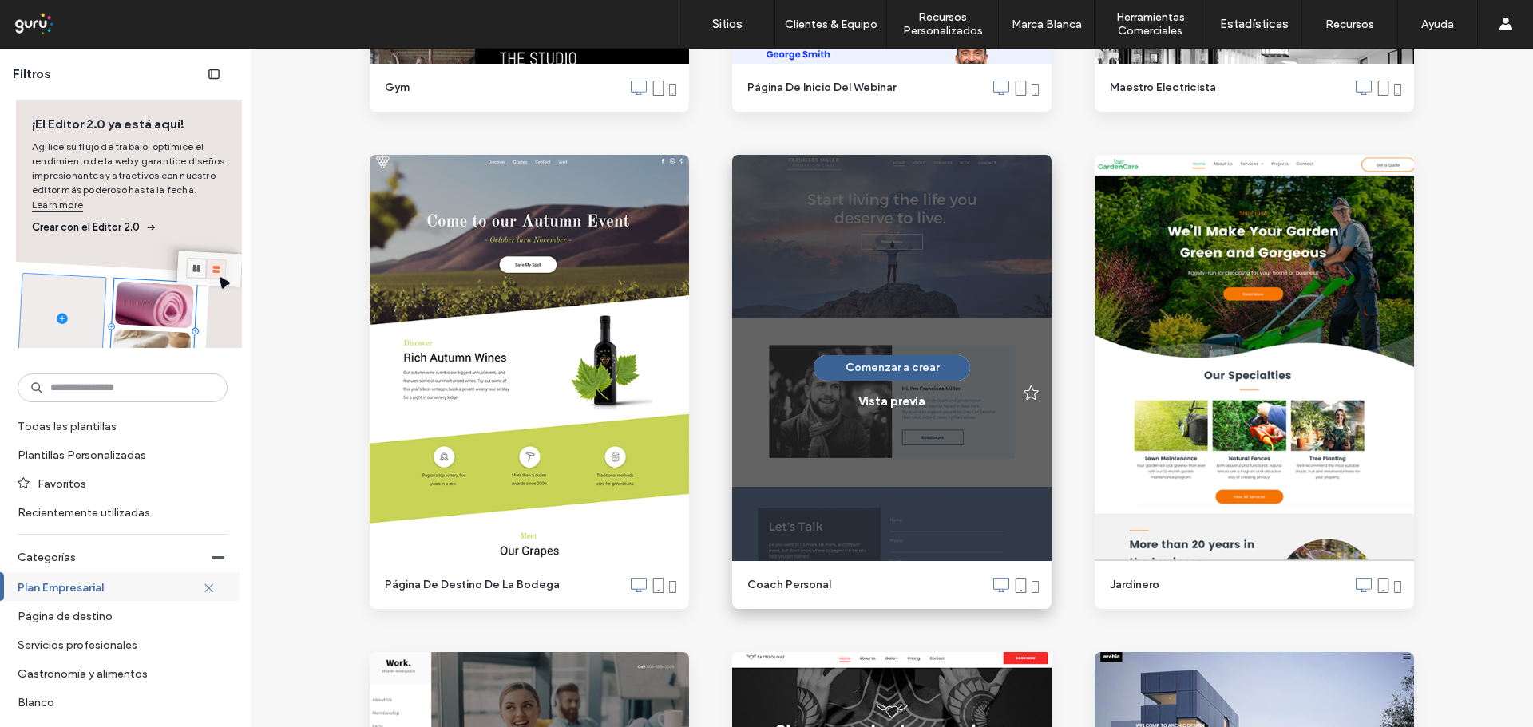
click at [889, 367] on button "Comenzar a crear" at bounding box center [891, 368] width 156 height 26
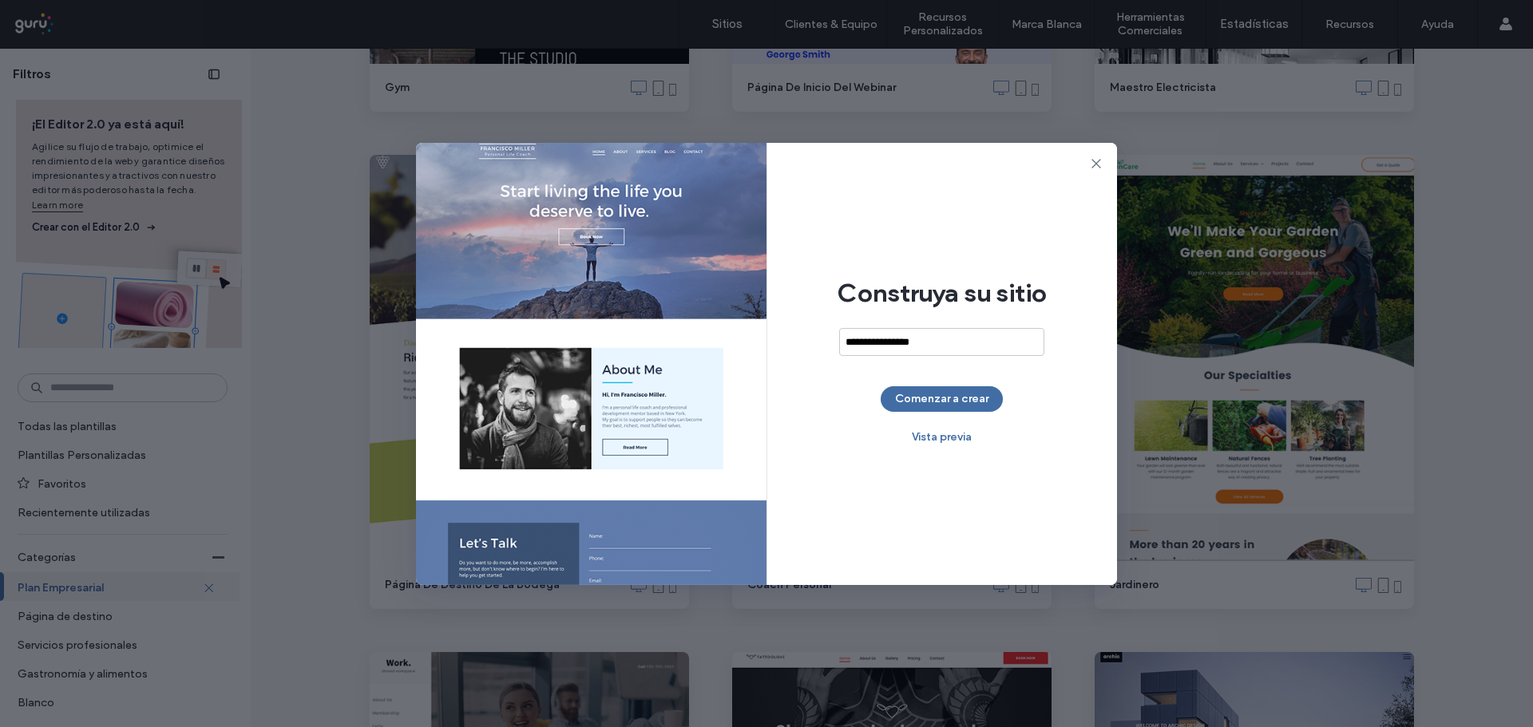
type input "**********"
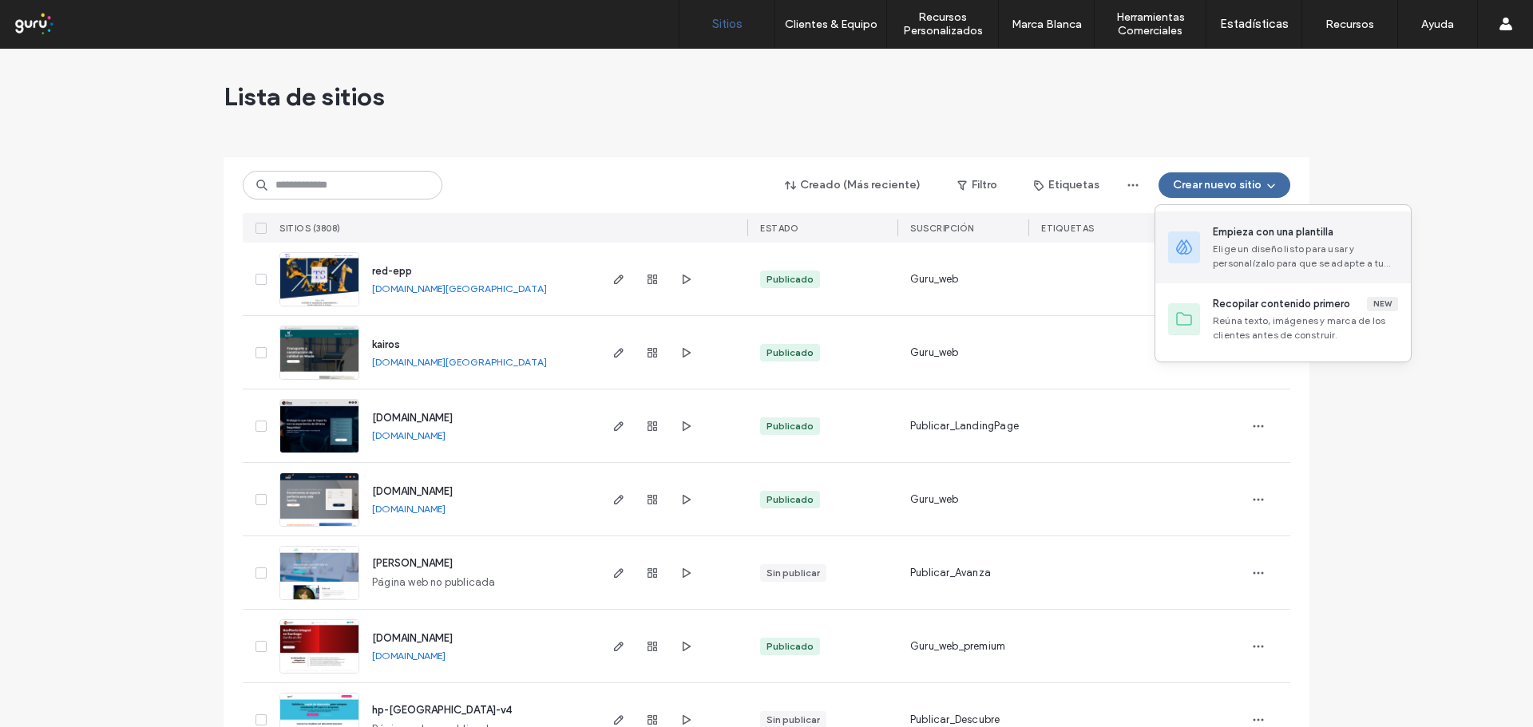
click at [1227, 247] on div "Elige un diseño listo para usar y personalízalo para que se adapte a tu marca." at bounding box center [1305, 256] width 185 height 29
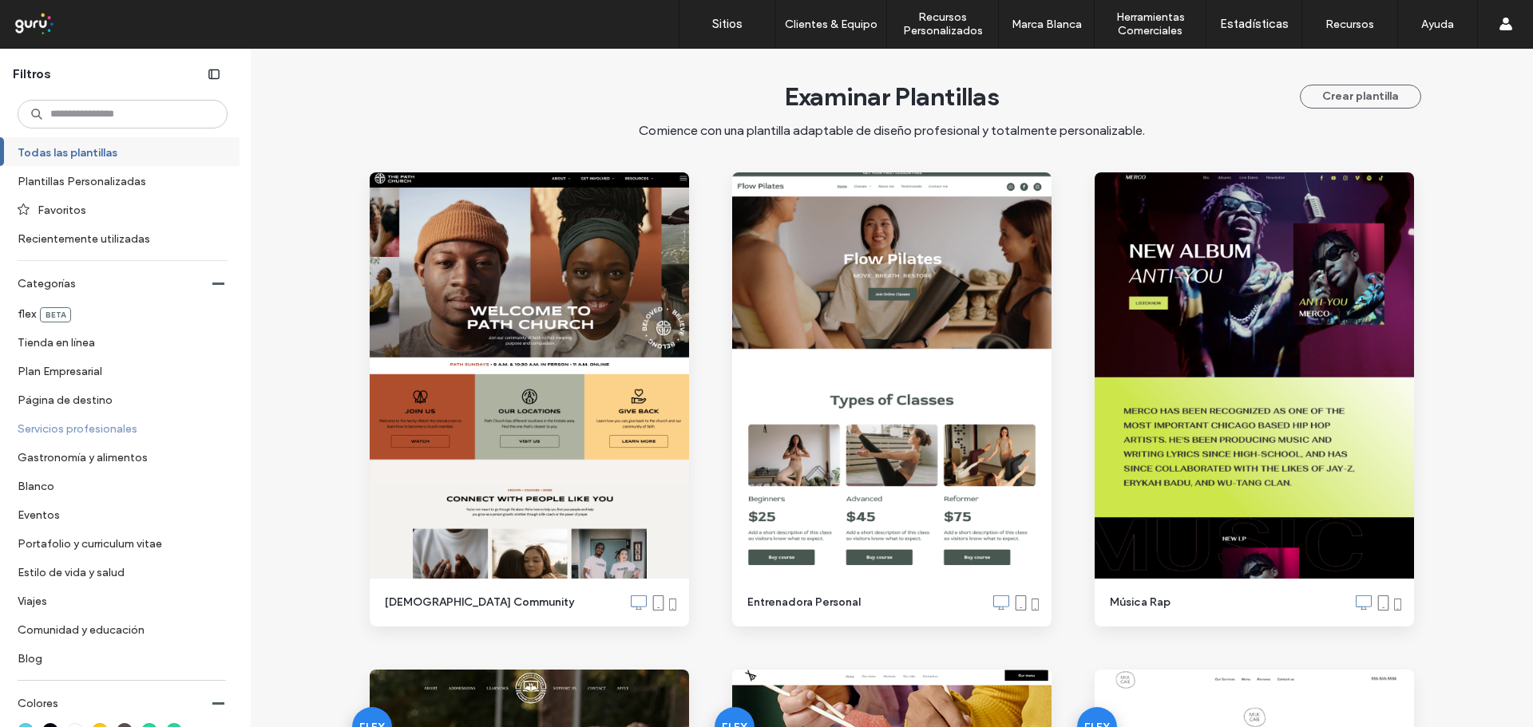
click at [123, 434] on label "Servicios profesionales" at bounding box center [116, 428] width 196 height 28
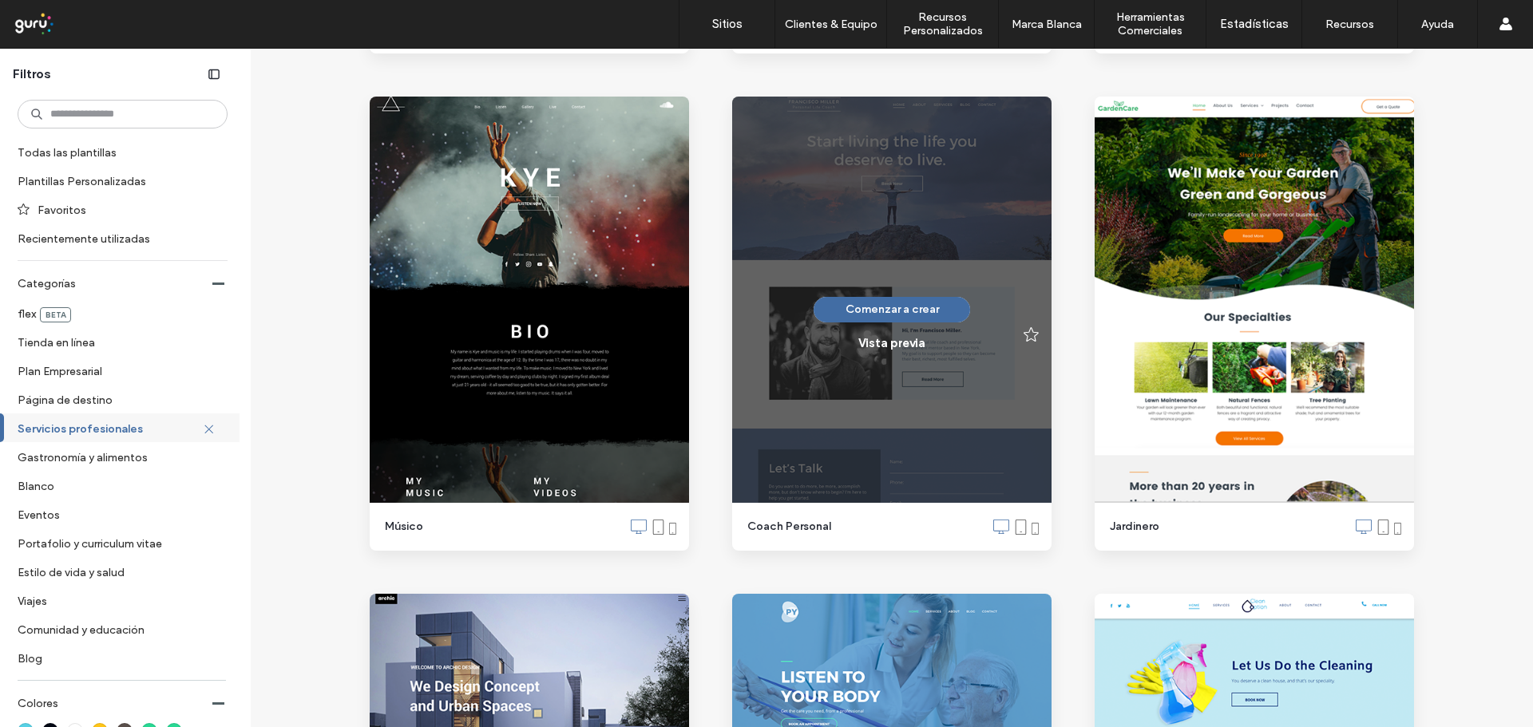
scroll to position [2475, 0]
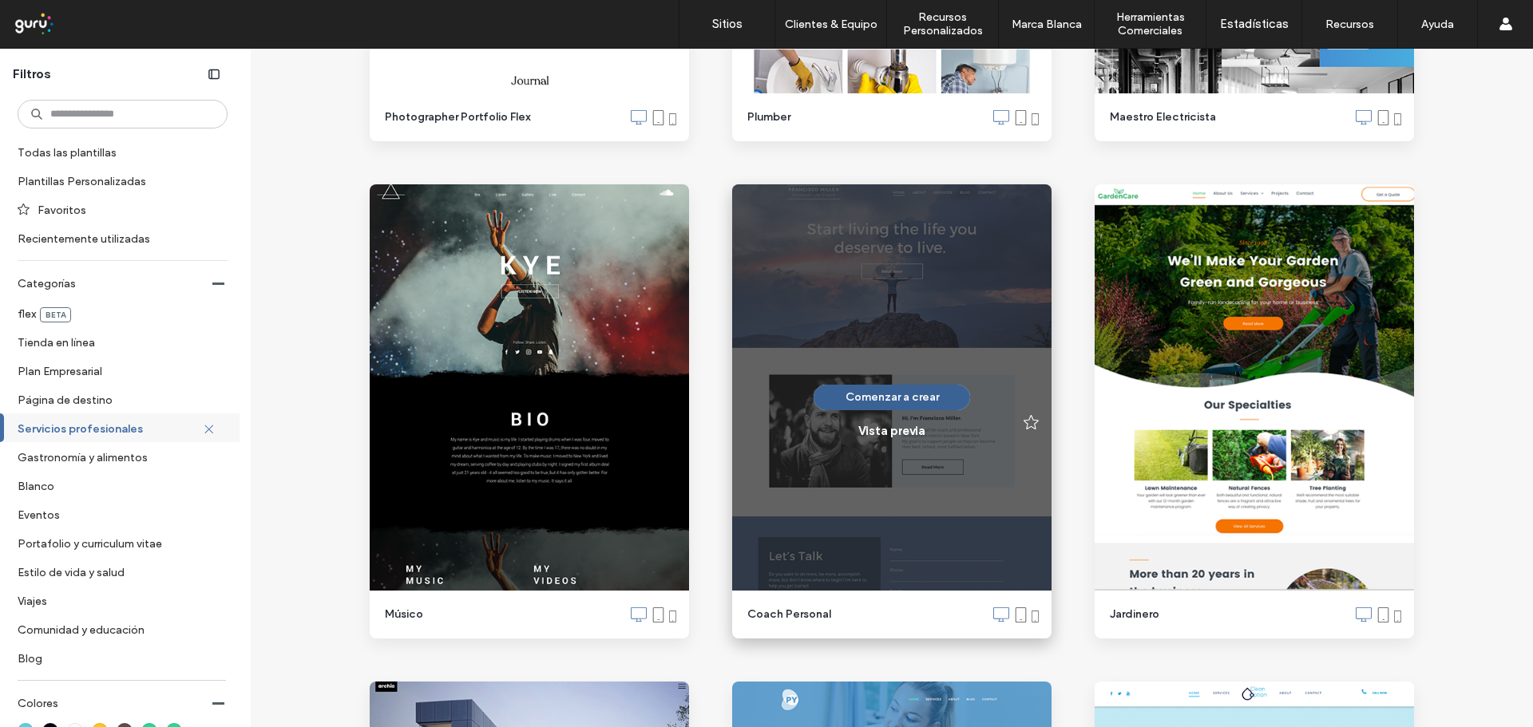
click at [904, 394] on button "Comenzar a crear" at bounding box center [891, 398] width 156 height 26
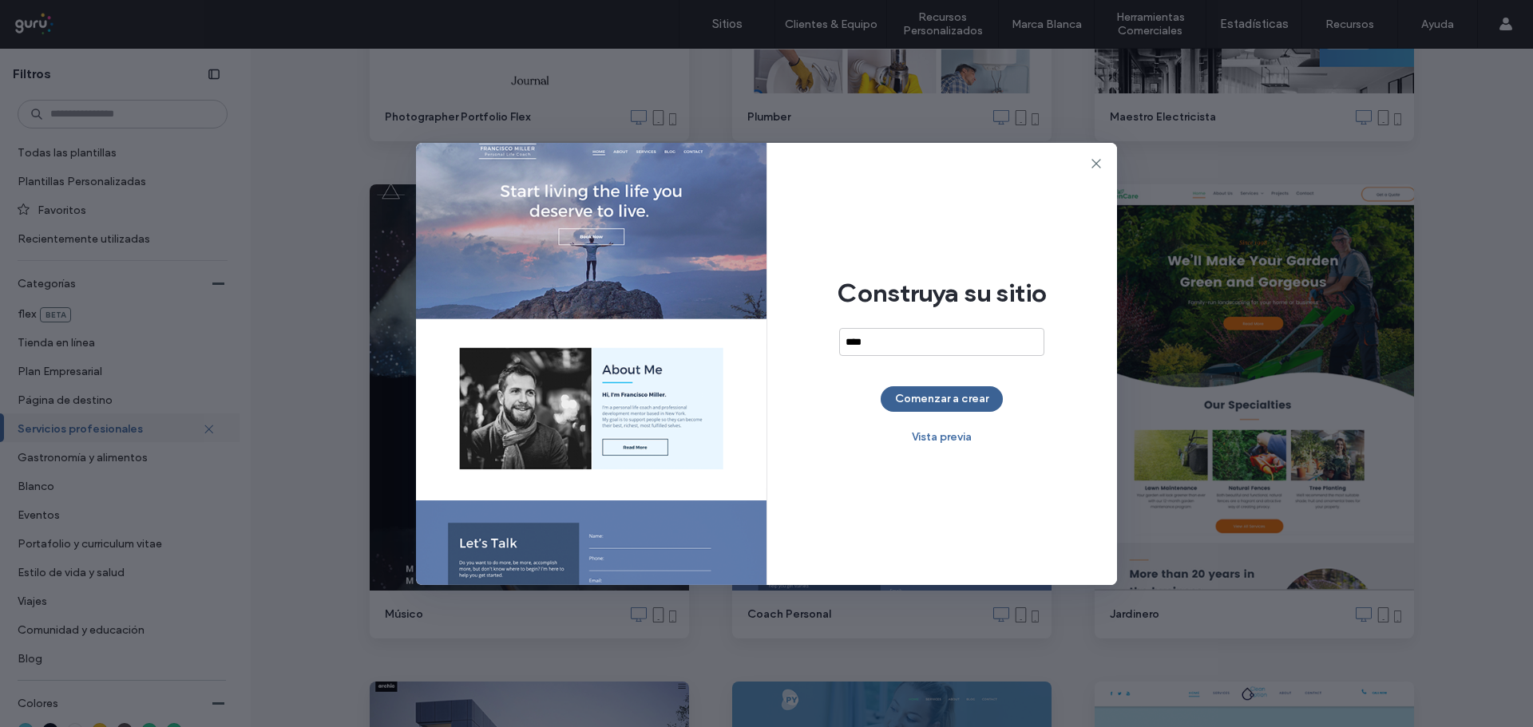
type input "****"
click at [921, 399] on button "Comenzar a crear" at bounding box center [942, 399] width 122 height 26
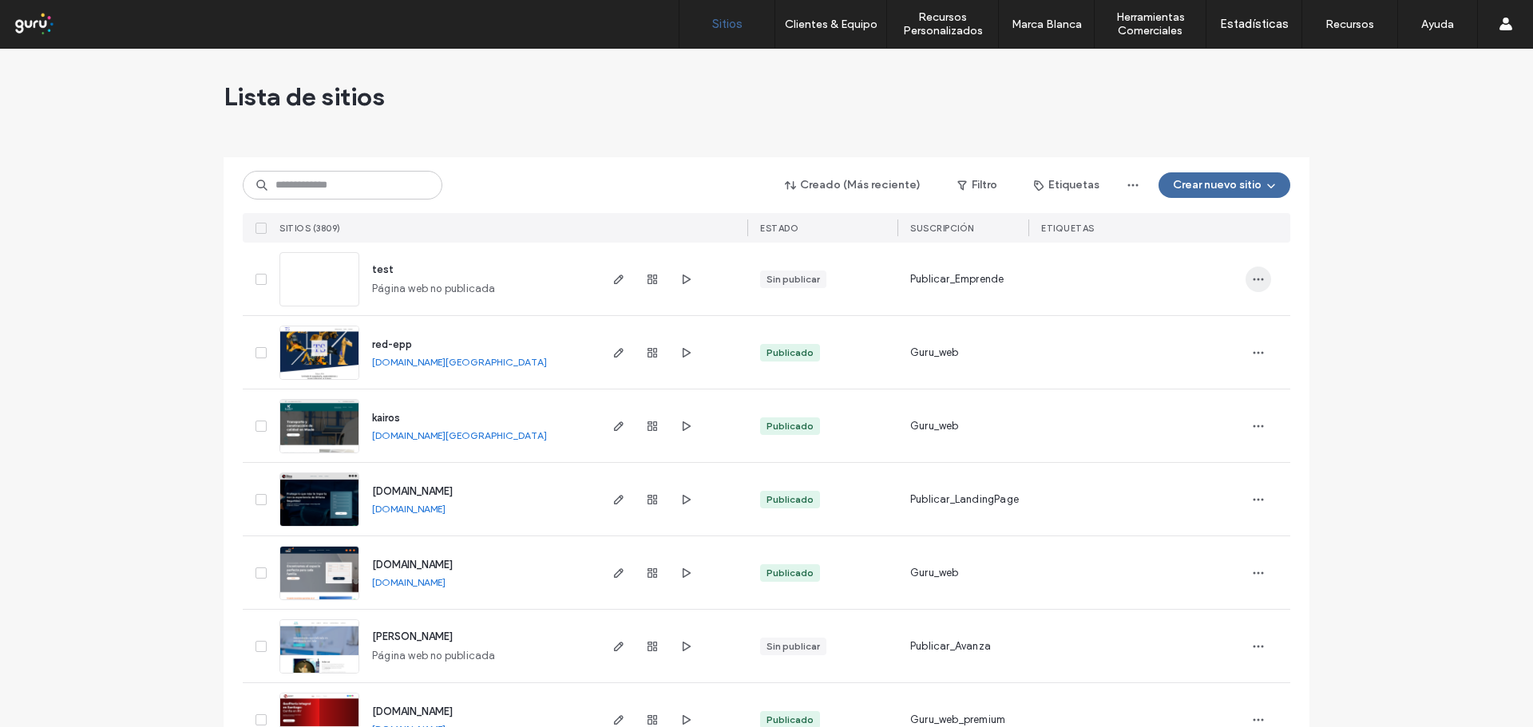
click at [1245, 271] on span "button" at bounding box center [1258, 280] width 26 height 26
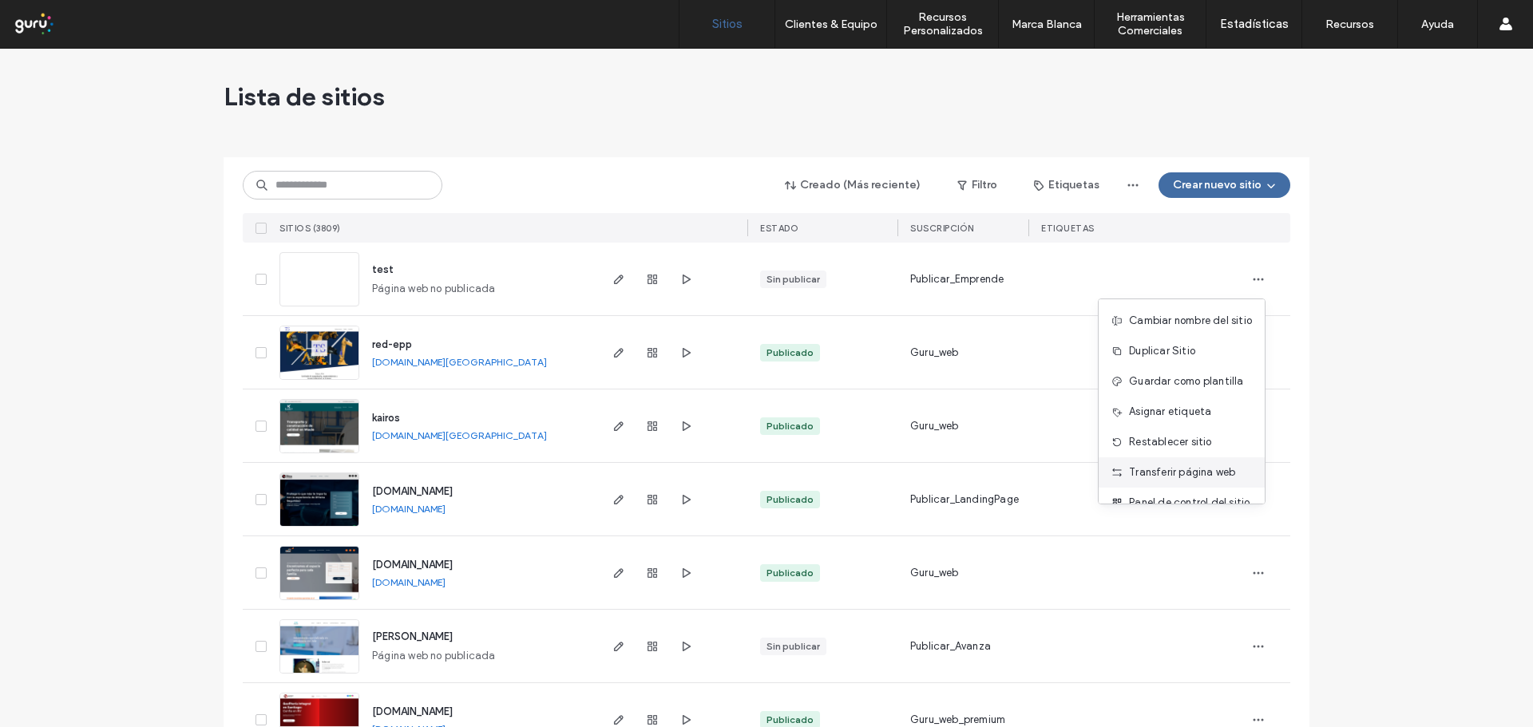
scroll to position [51, 0]
click at [1169, 486] on span "Suprimir sitio" at bounding box center [1161, 482] width 64 height 16
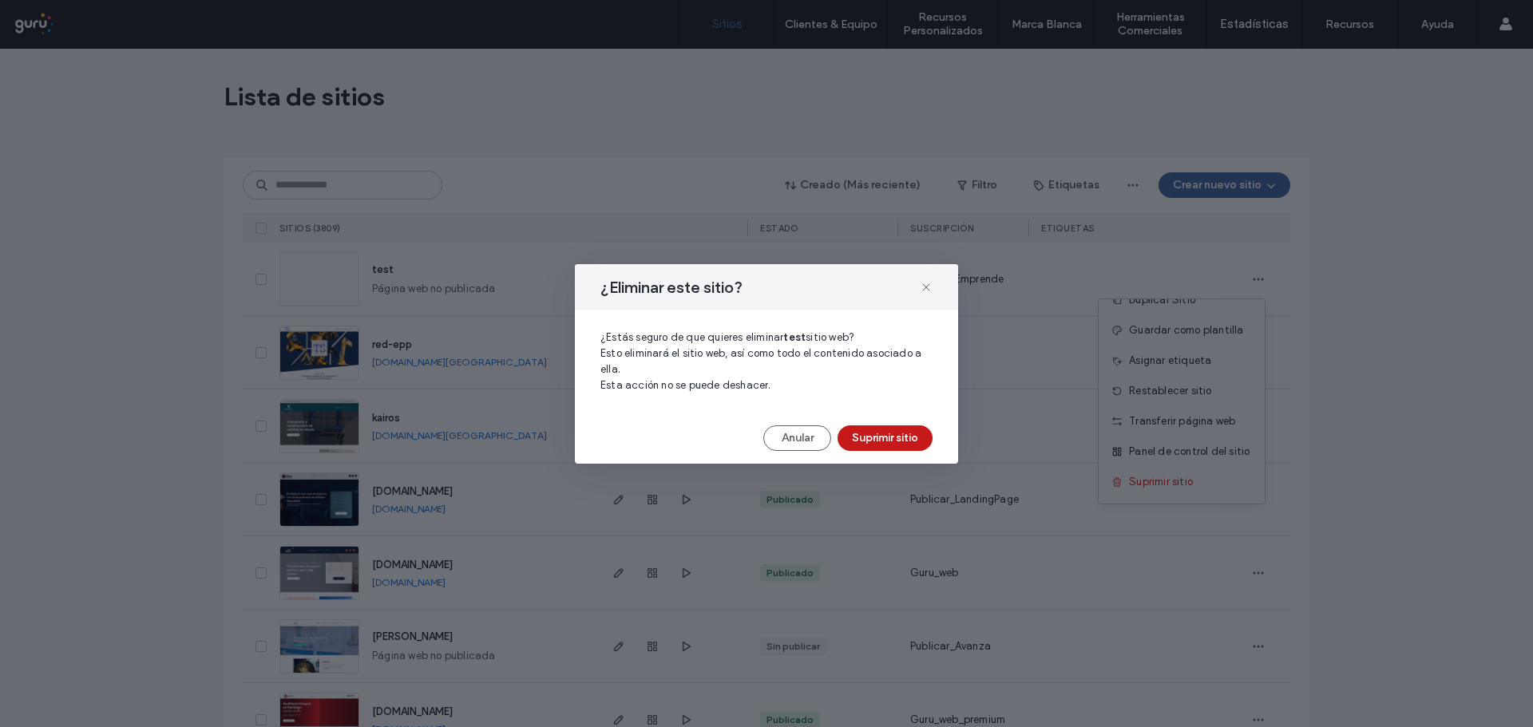
click at [908, 443] on button "Suprimir sitio" at bounding box center [884, 439] width 95 height 26
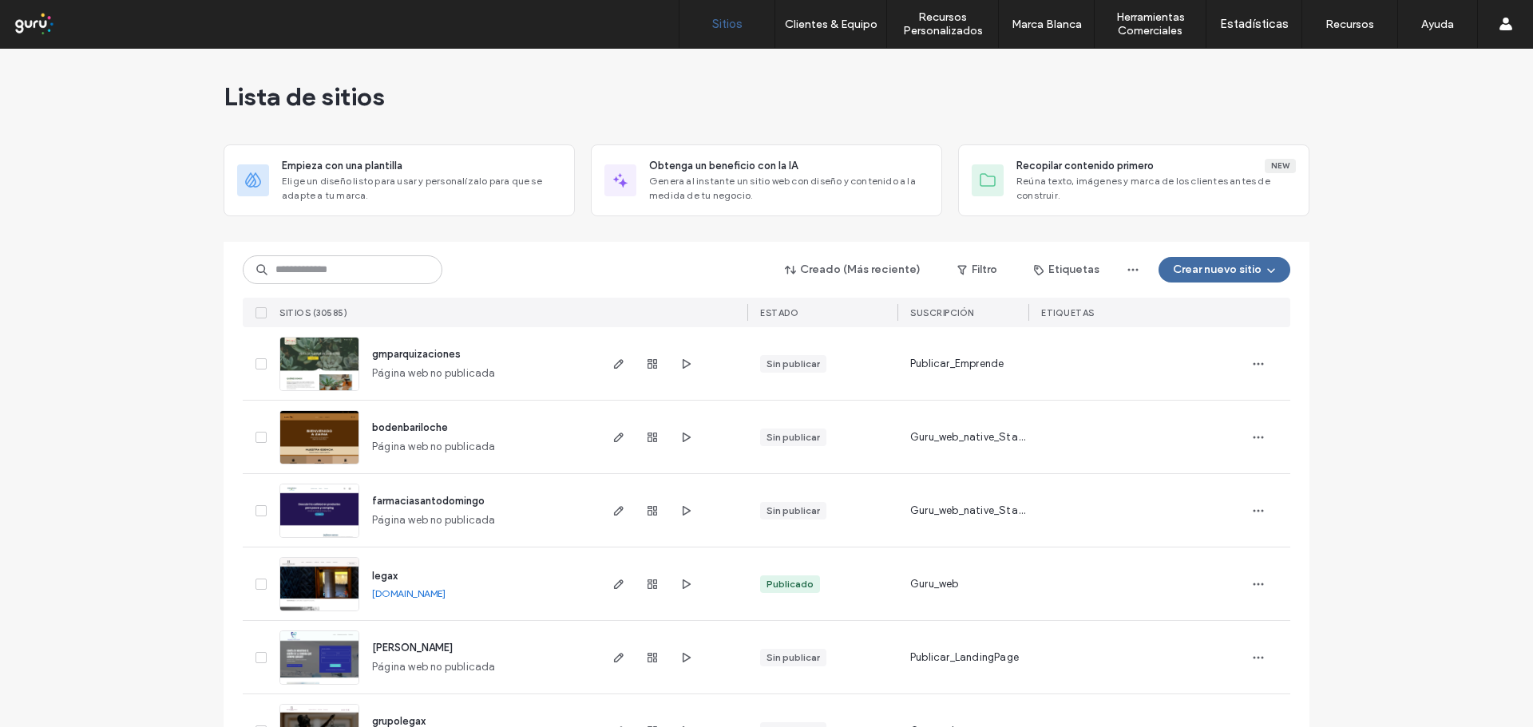
click at [1239, 275] on button "Crear nuevo sitio" at bounding box center [1224, 270] width 132 height 26
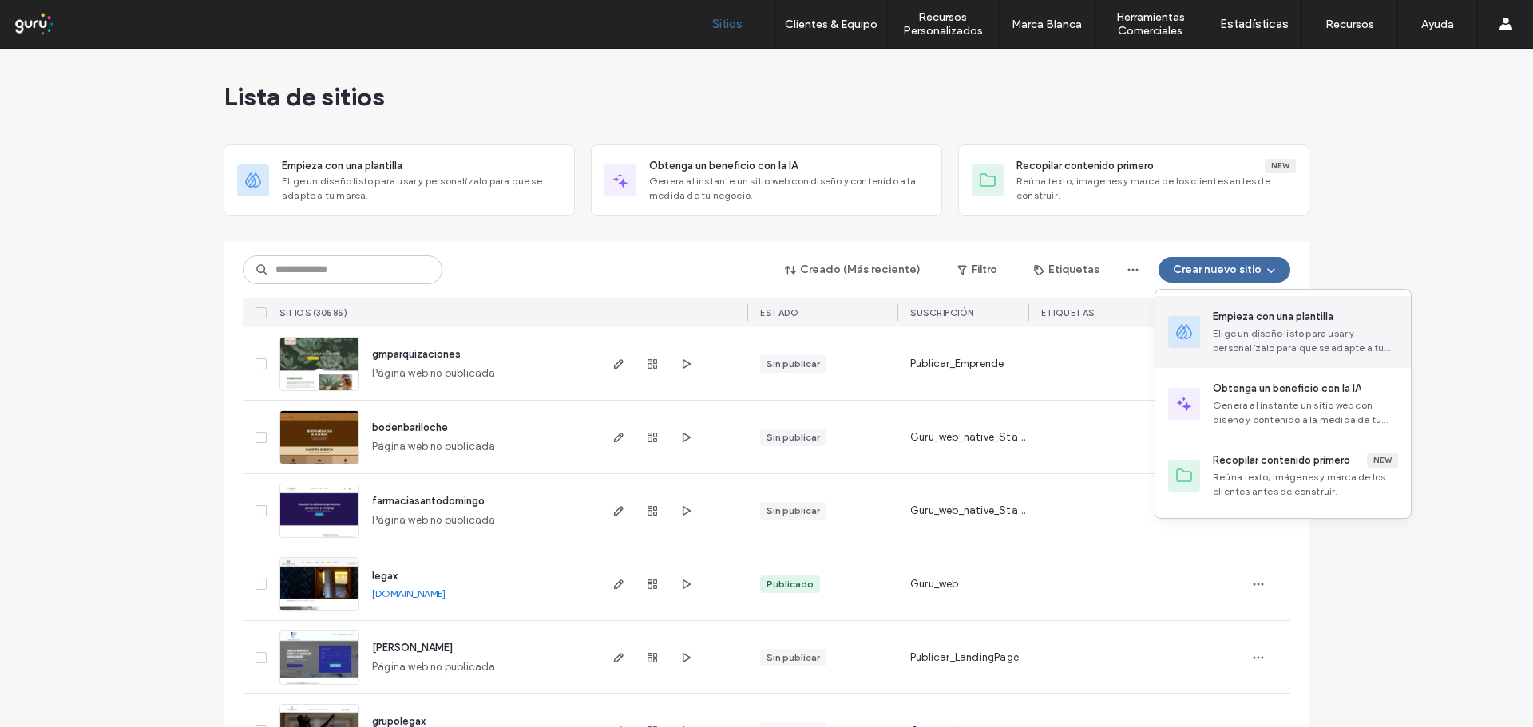
click at [1212, 327] on div "Empieza con una plantilla Elige un diseño listo para usar y personalízalo para …" at bounding box center [1282, 332] width 255 height 72
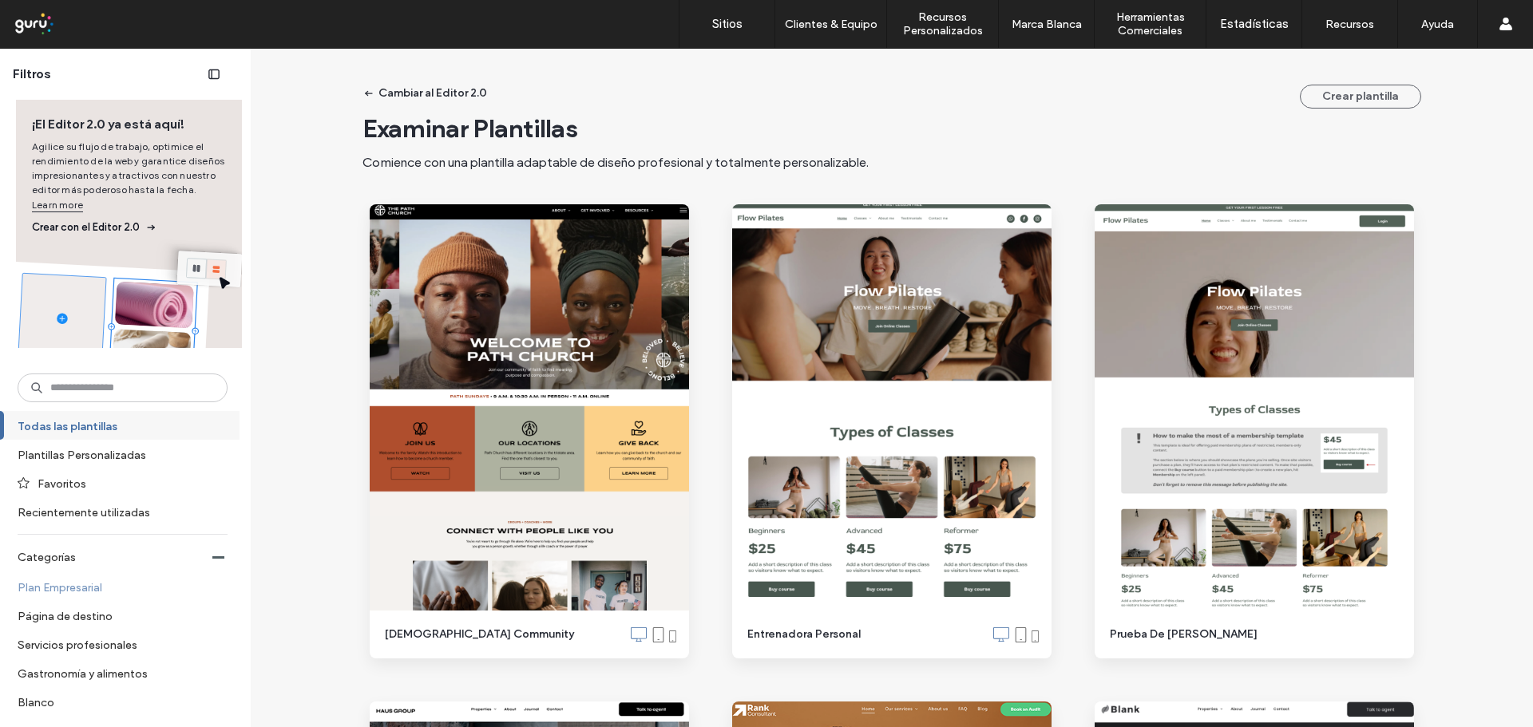
click at [89, 586] on label "Plan Empresarial" at bounding box center [116, 587] width 196 height 28
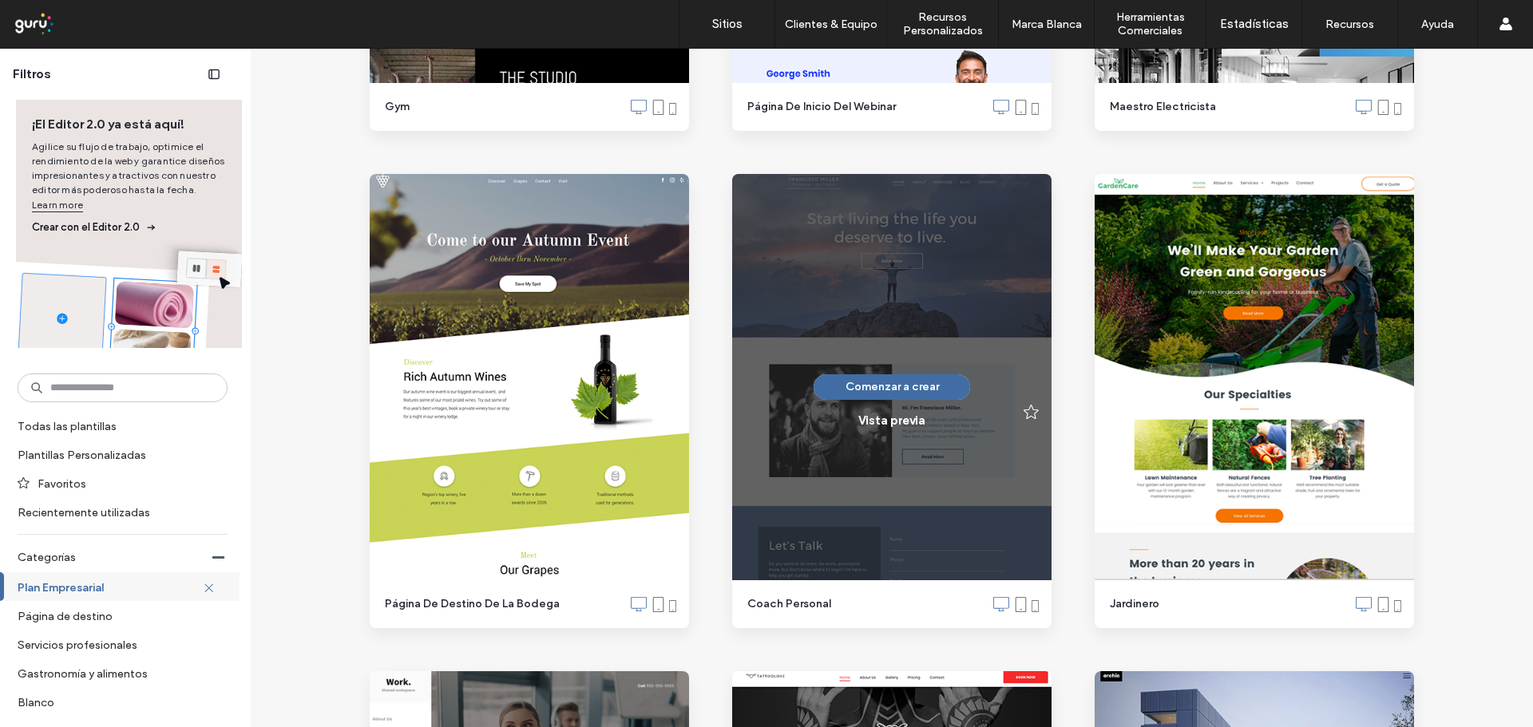
scroll to position [2954, 0]
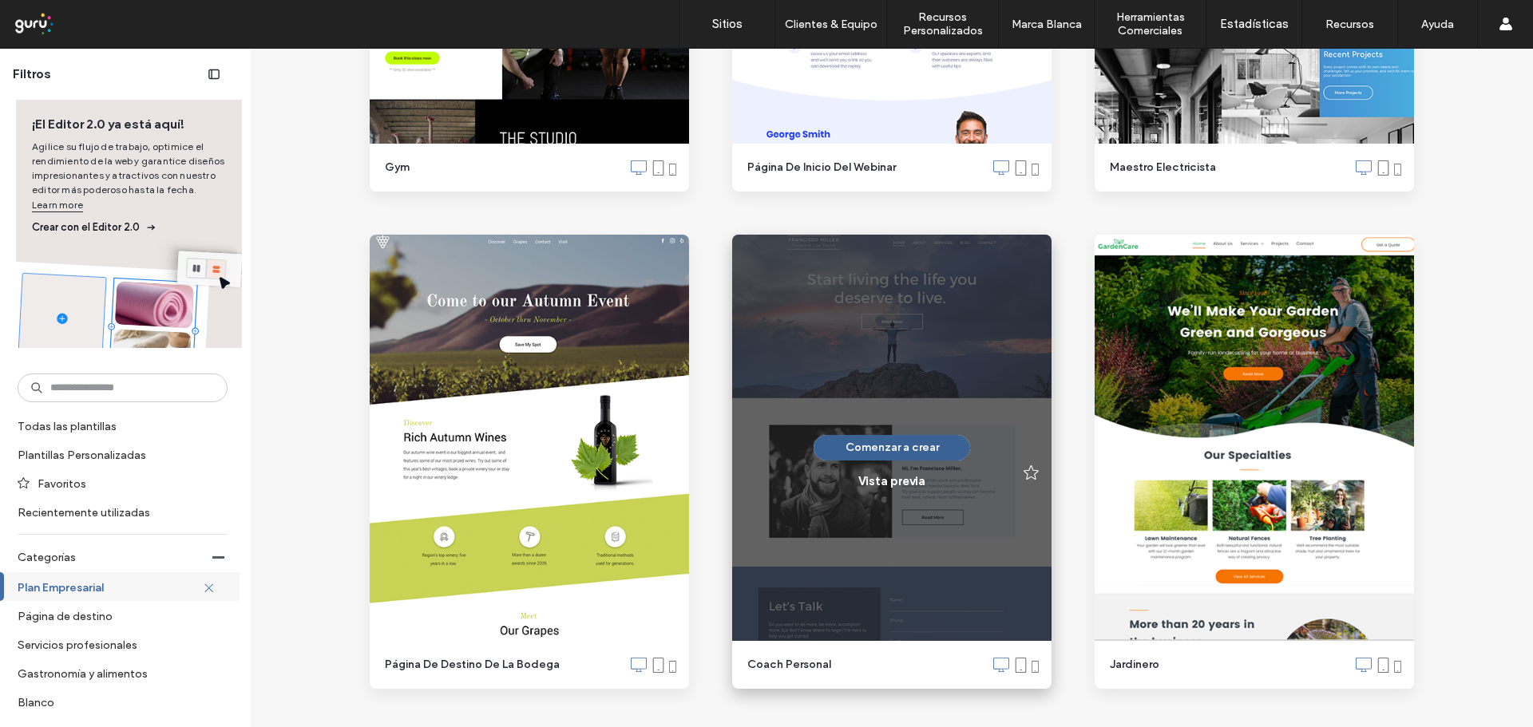
click at [867, 442] on button "Comenzar a crear" at bounding box center [891, 448] width 156 height 26
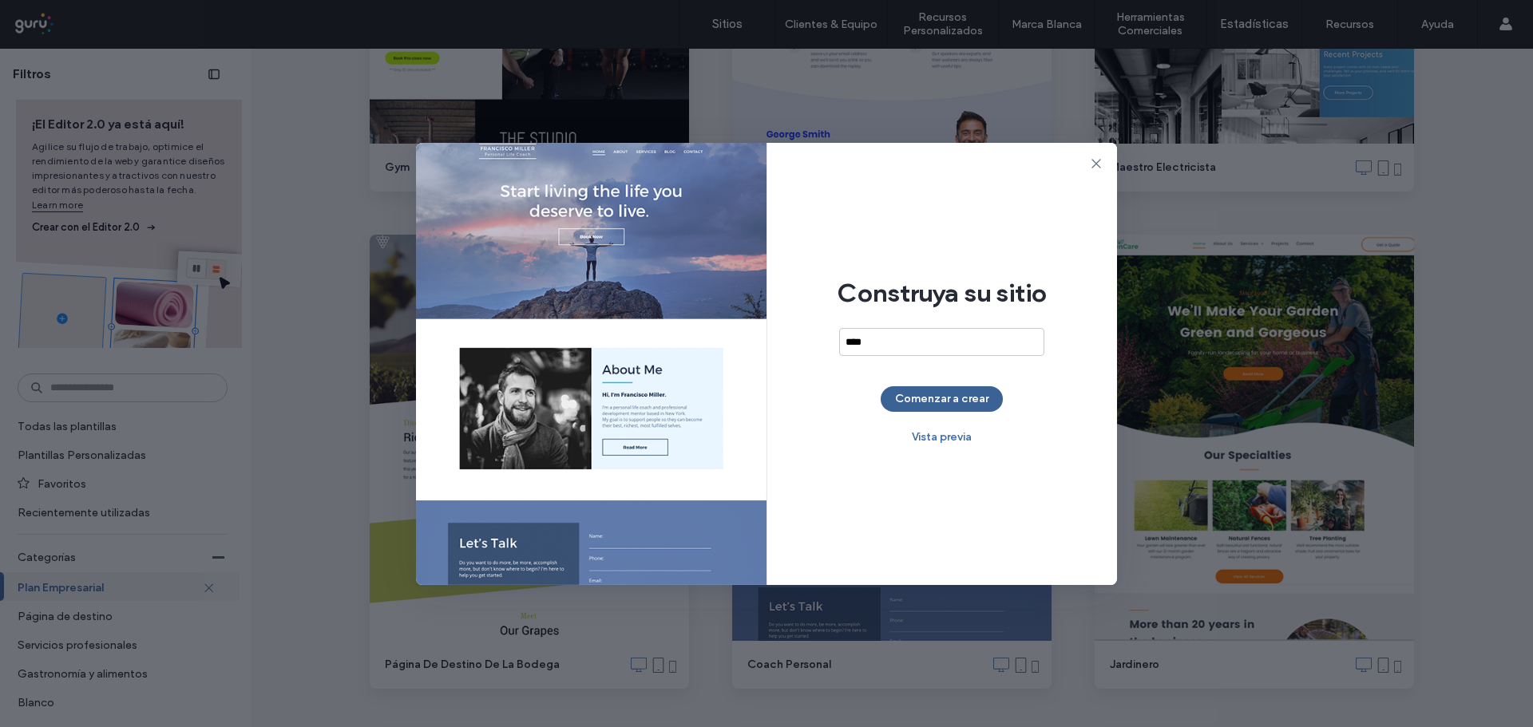
type input "****"
click at [958, 401] on button "Comenzar a crear" at bounding box center [942, 399] width 122 height 26
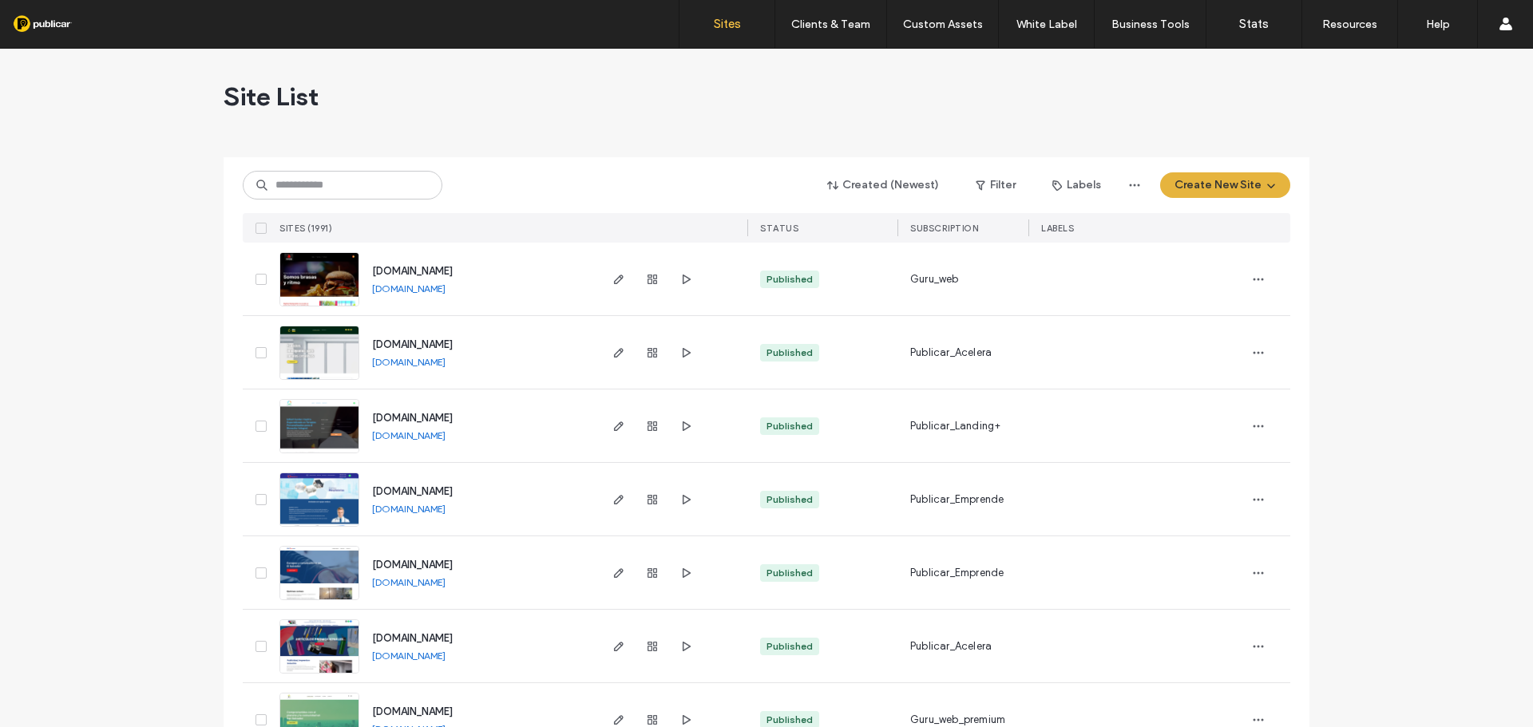
click at [1185, 186] on button "Create New Site" at bounding box center [1225, 185] width 130 height 26
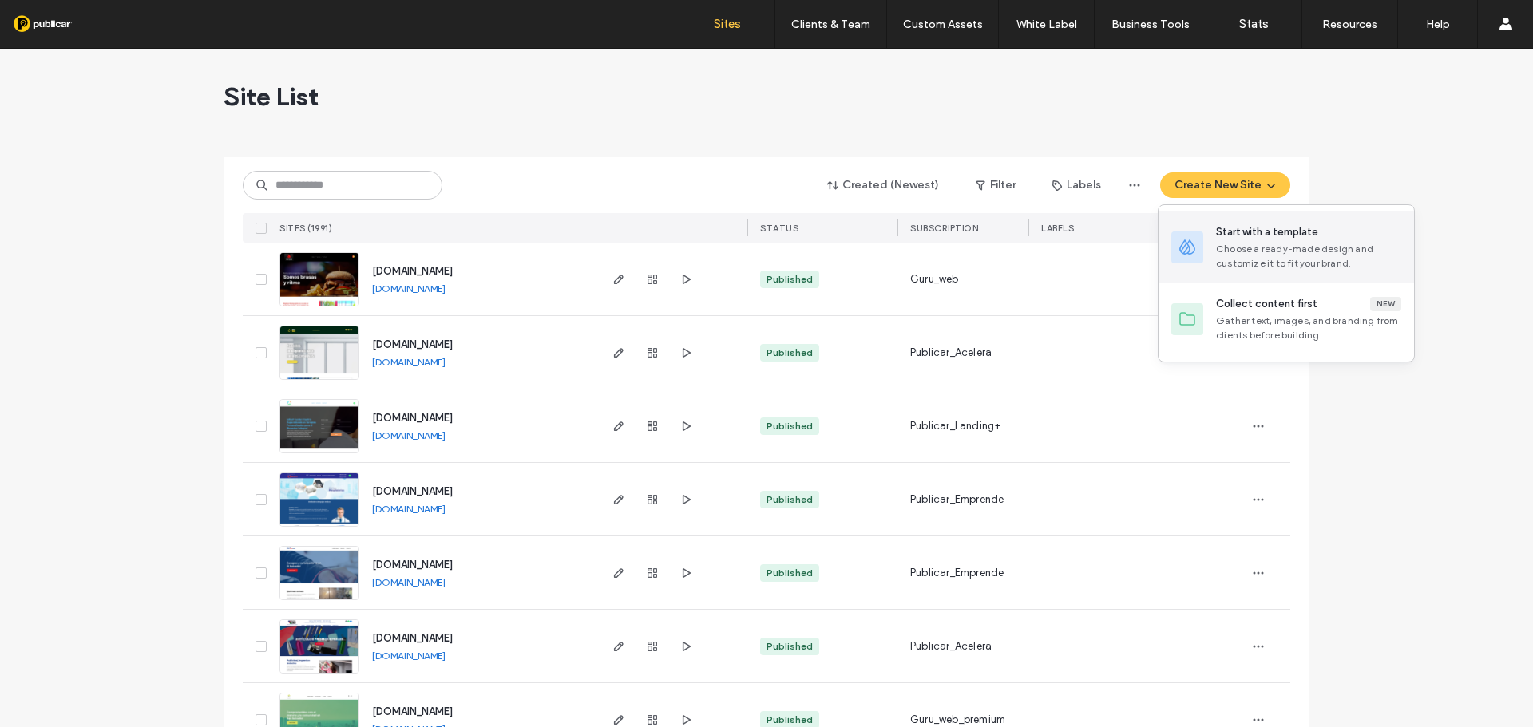
click at [1188, 232] on span at bounding box center [1187, 248] width 19 height 32
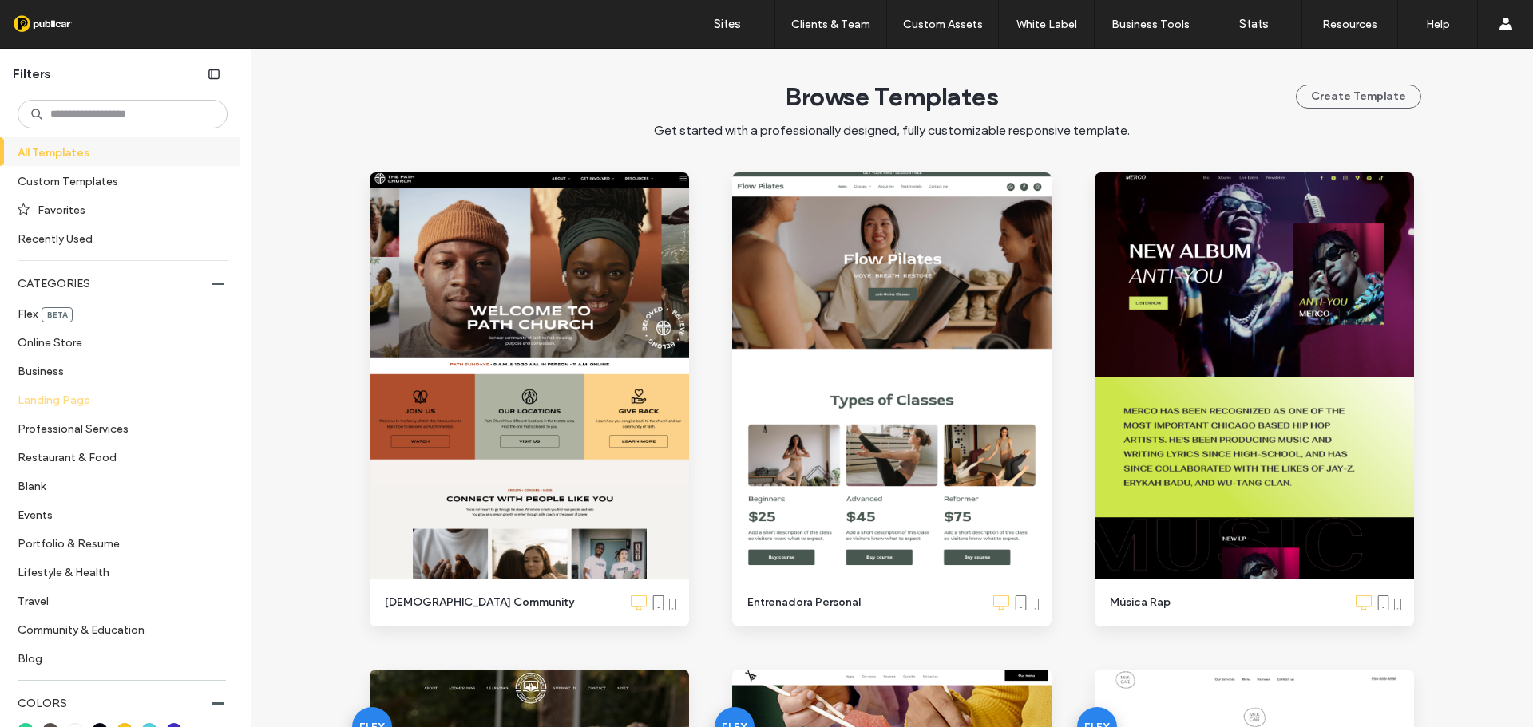
click at [81, 401] on label "Landing Page" at bounding box center [116, 400] width 196 height 28
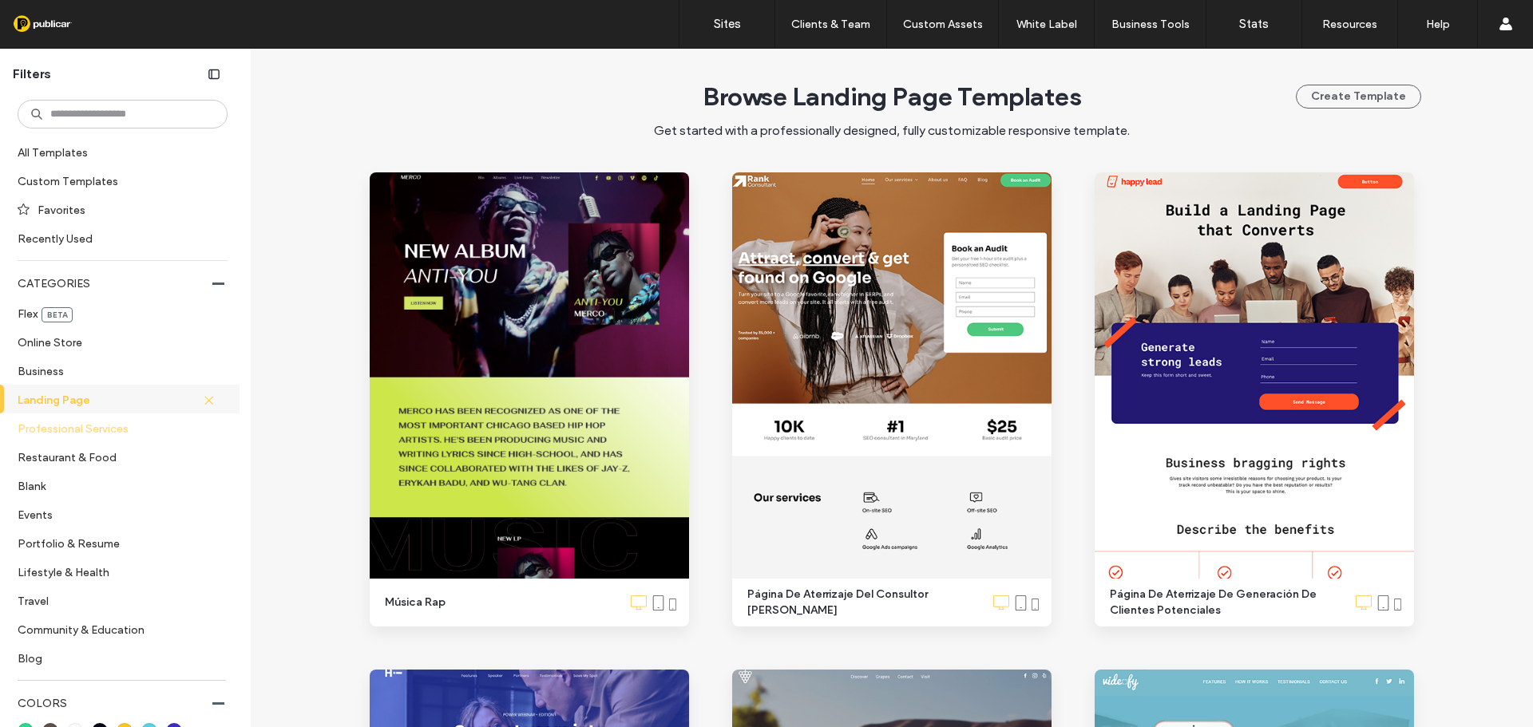
click at [111, 420] on label "Professional Services" at bounding box center [116, 428] width 196 height 28
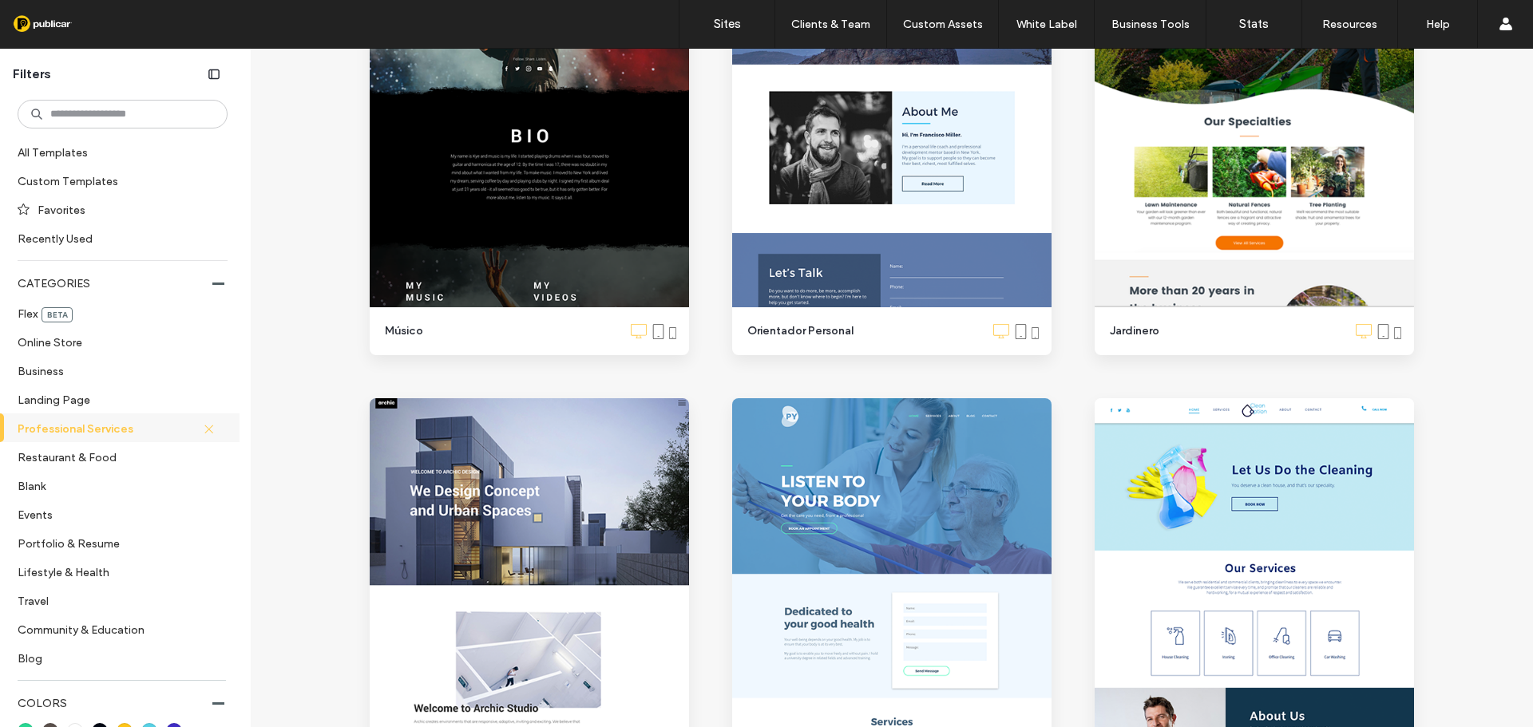
scroll to position [2519, 0]
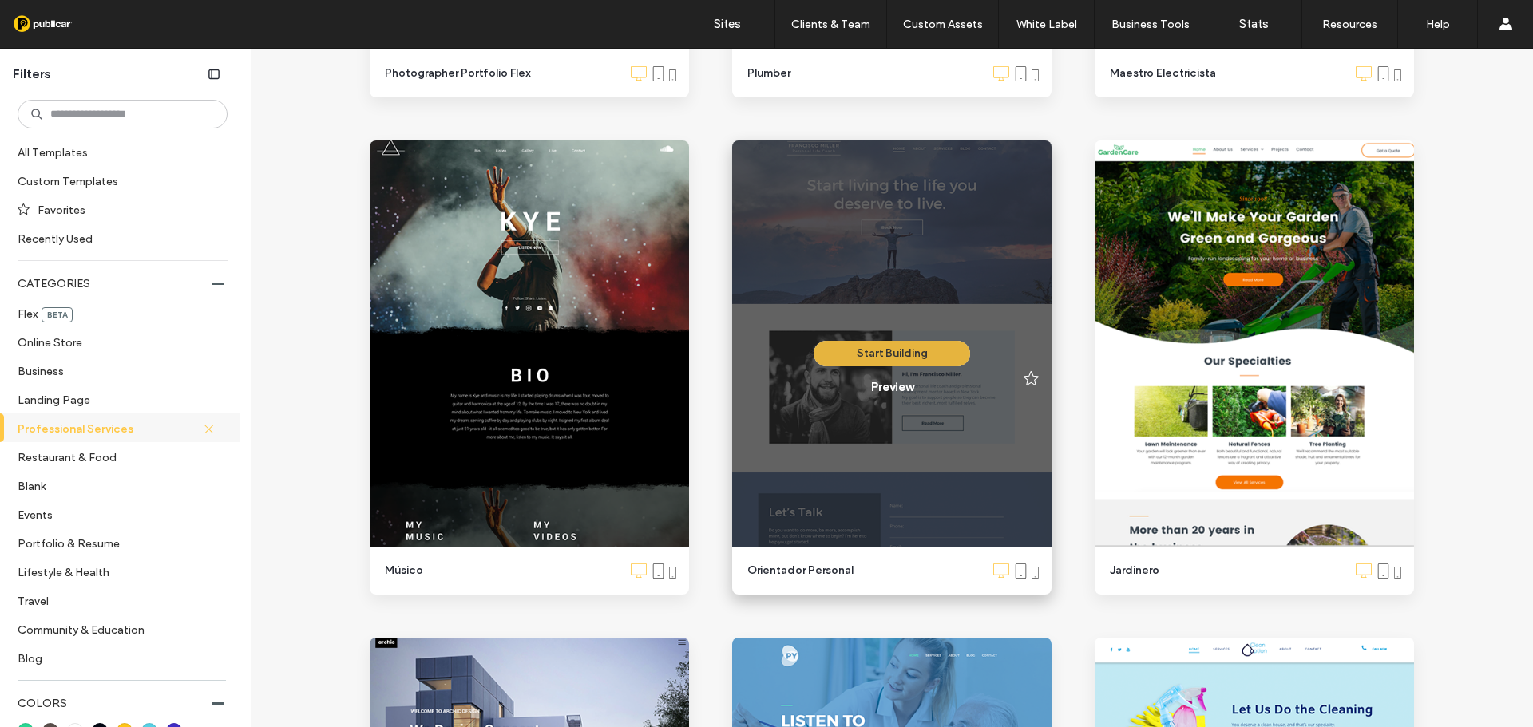
click at [889, 363] on button "Start Building" at bounding box center [891, 354] width 156 height 26
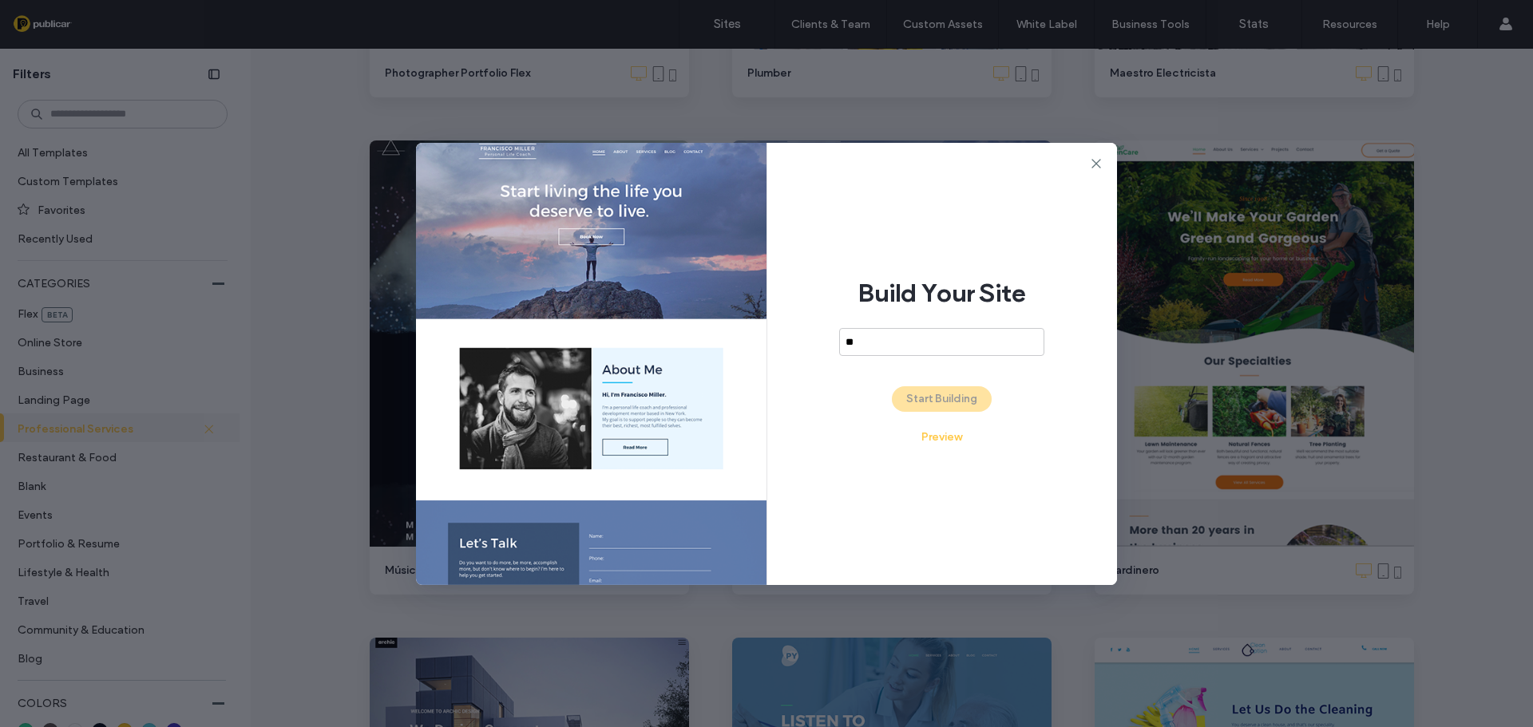
type input "*"
type input "**********"
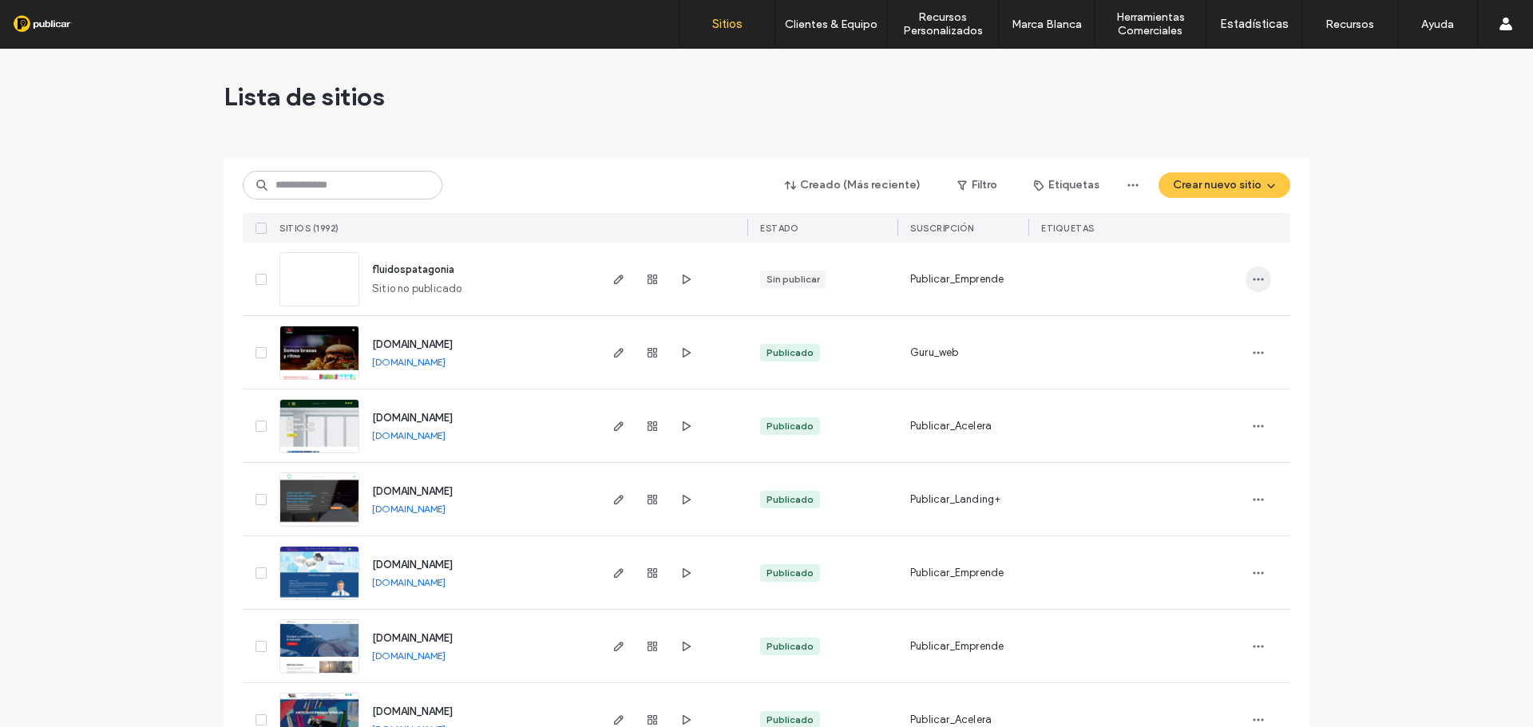
click at [1258, 278] on icon "button" at bounding box center [1258, 279] width 13 height 13
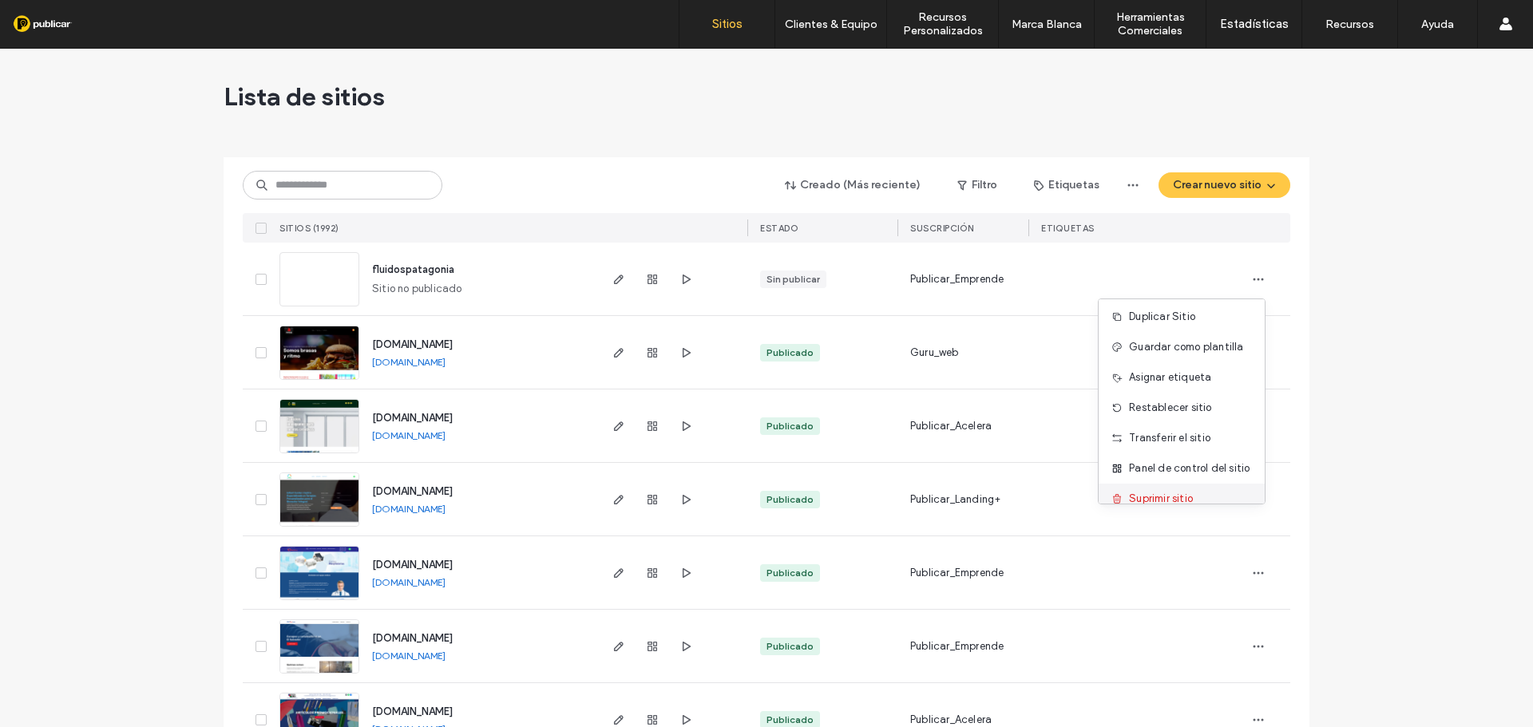
scroll to position [51, 0]
click at [1174, 480] on span "Suprimir sitio" at bounding box center [1161, 482] width 64 height 16
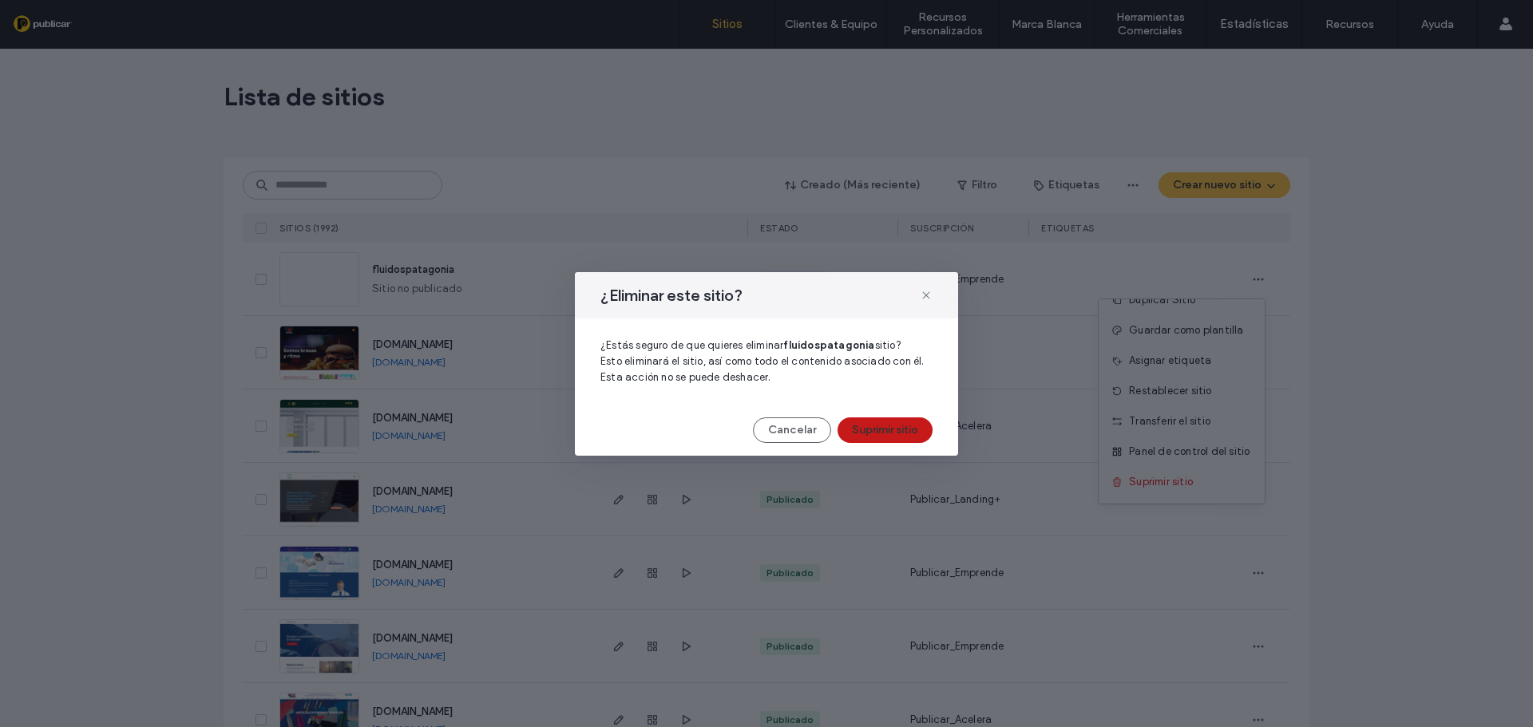
click at [898, 422] on button "Suprimir sitio" at bounding box center [884, 431] width 95 height 26
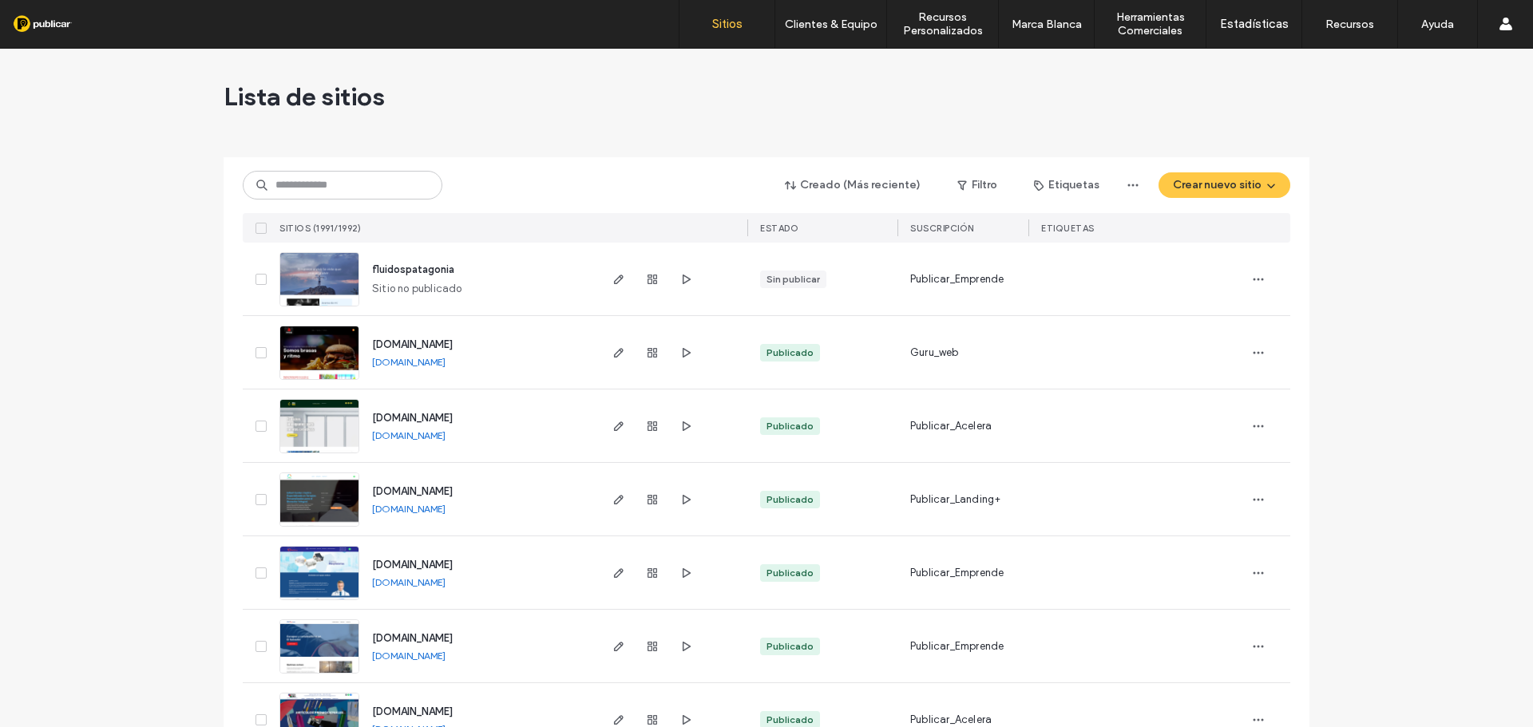
click at [919, 97] on div "Lista de sitios" at bounding box center [767, 97] width 1086 height 96
